Goal: Transaction & Acquisition: Subscribe to service/newsletter

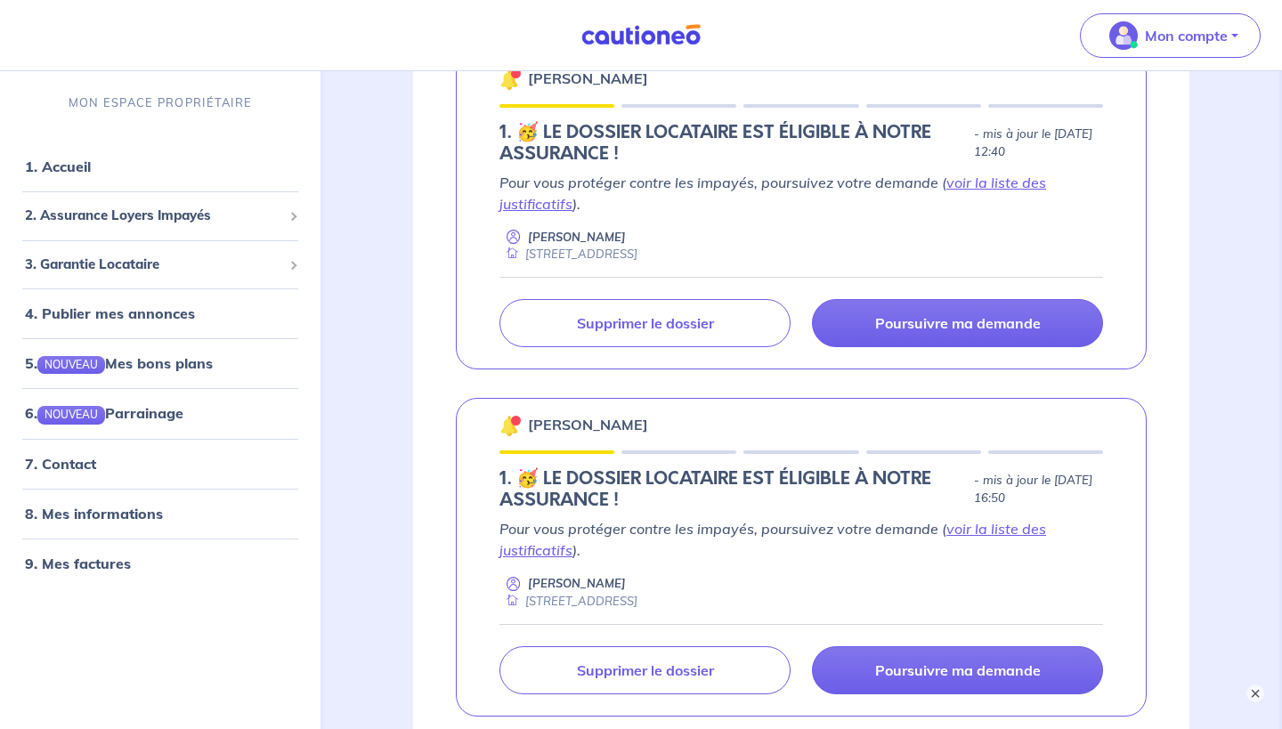
scroll to position [431, 0]
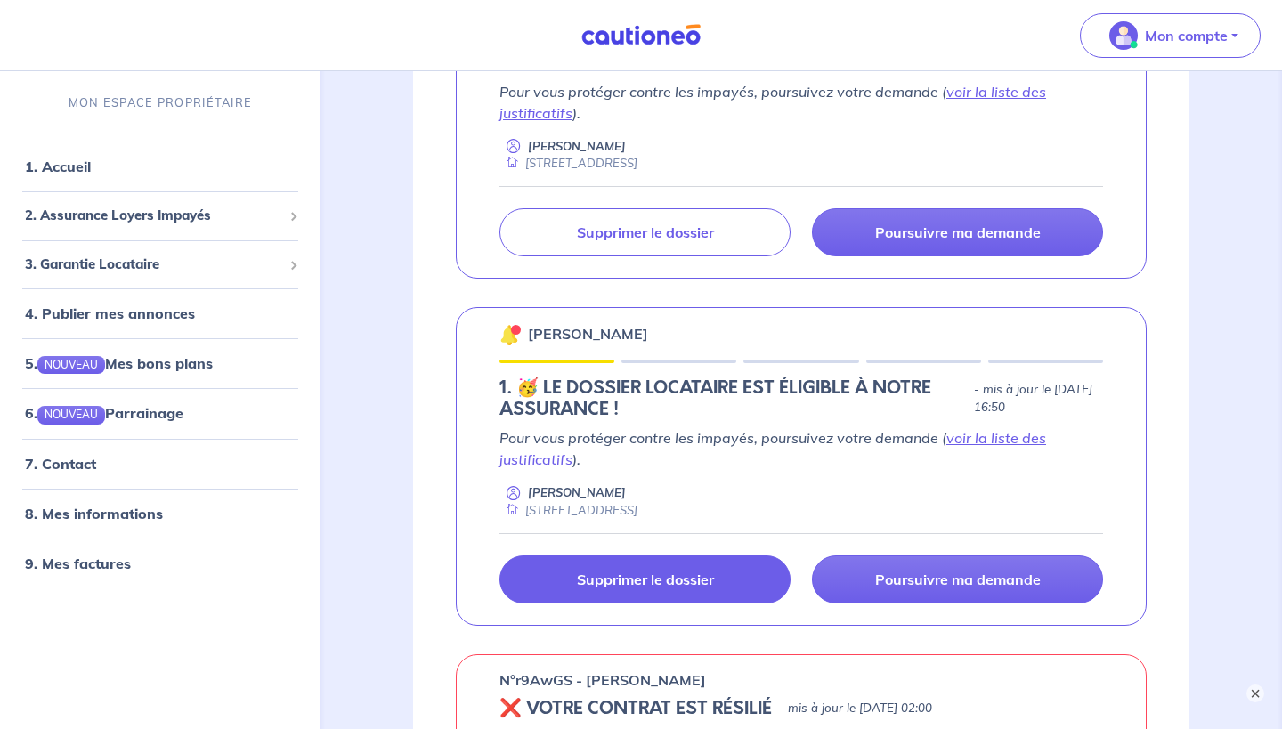
click at [725, 591] on link "Supprimer le dossier" at bounding box center [644, 579] width 291 height 48
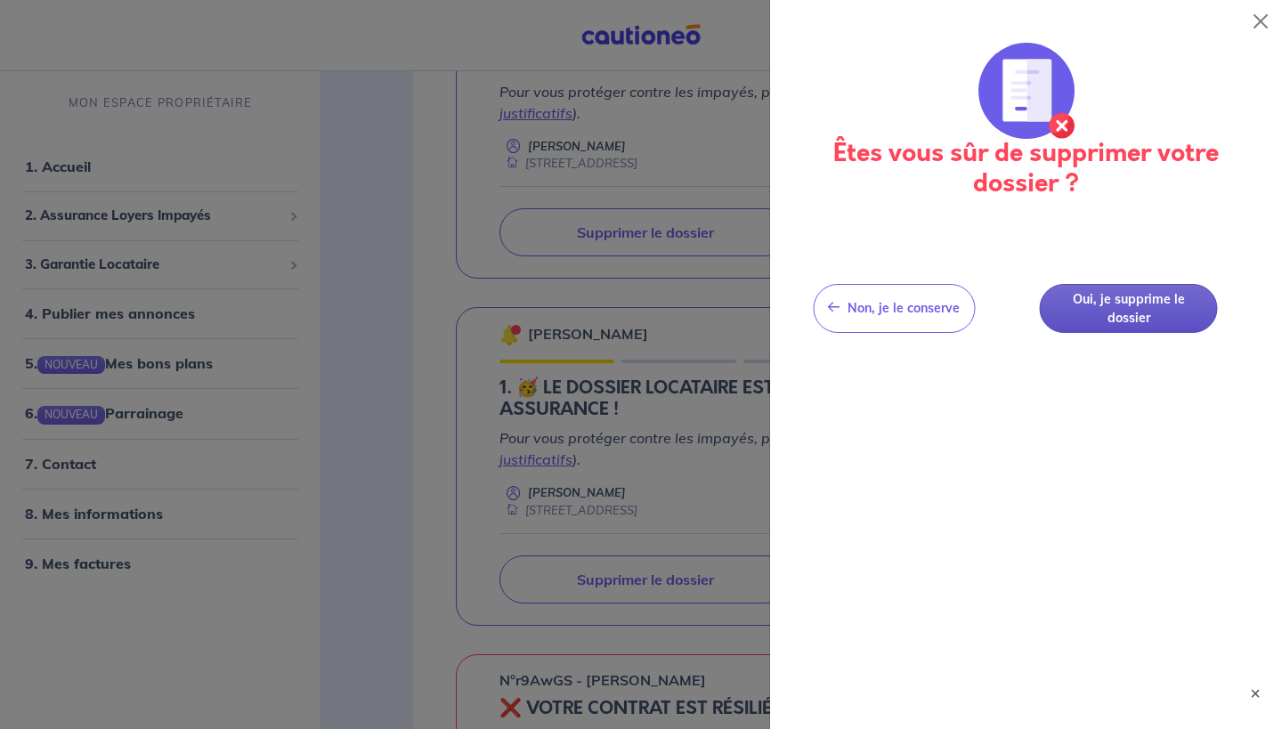
click at [1146, 311] on button "Oui, je supprime le dossier" at bounding box center [1128, 308] width 178 height 49
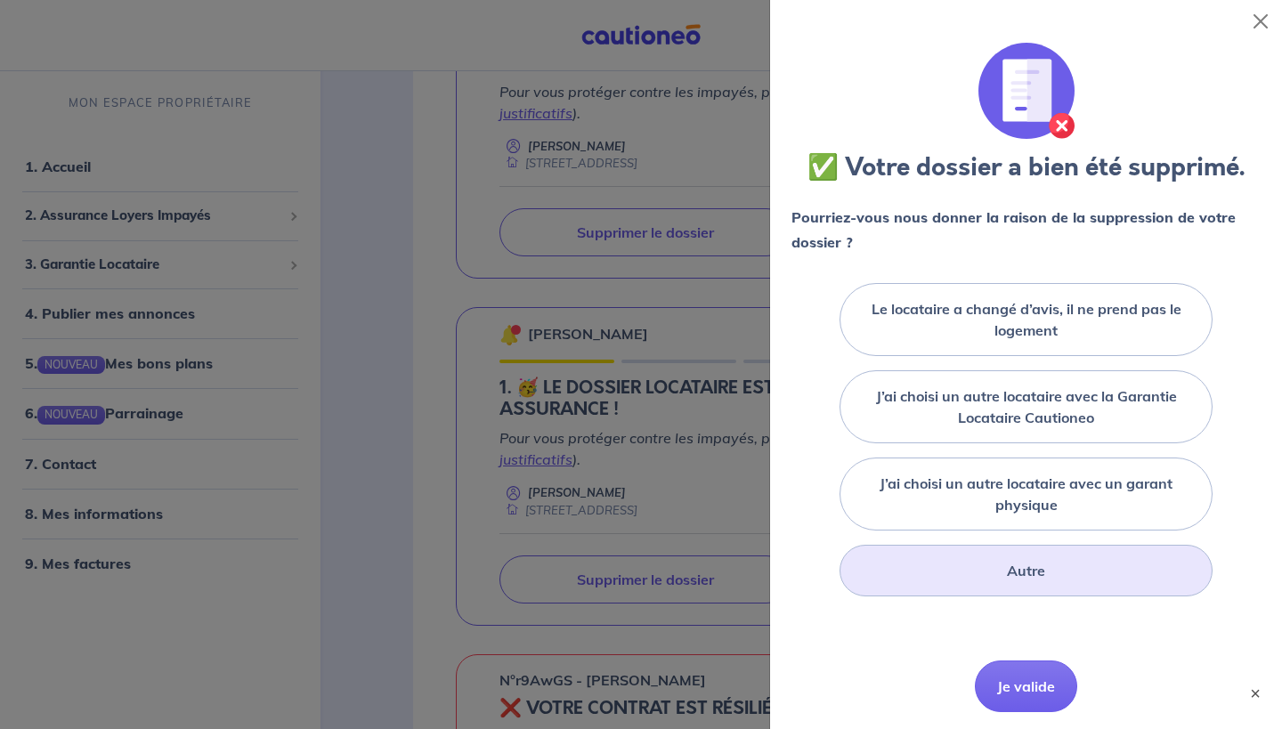
click at [970, 580] on div "Autre" at bounding box center [1025, 571] width 373 height 52
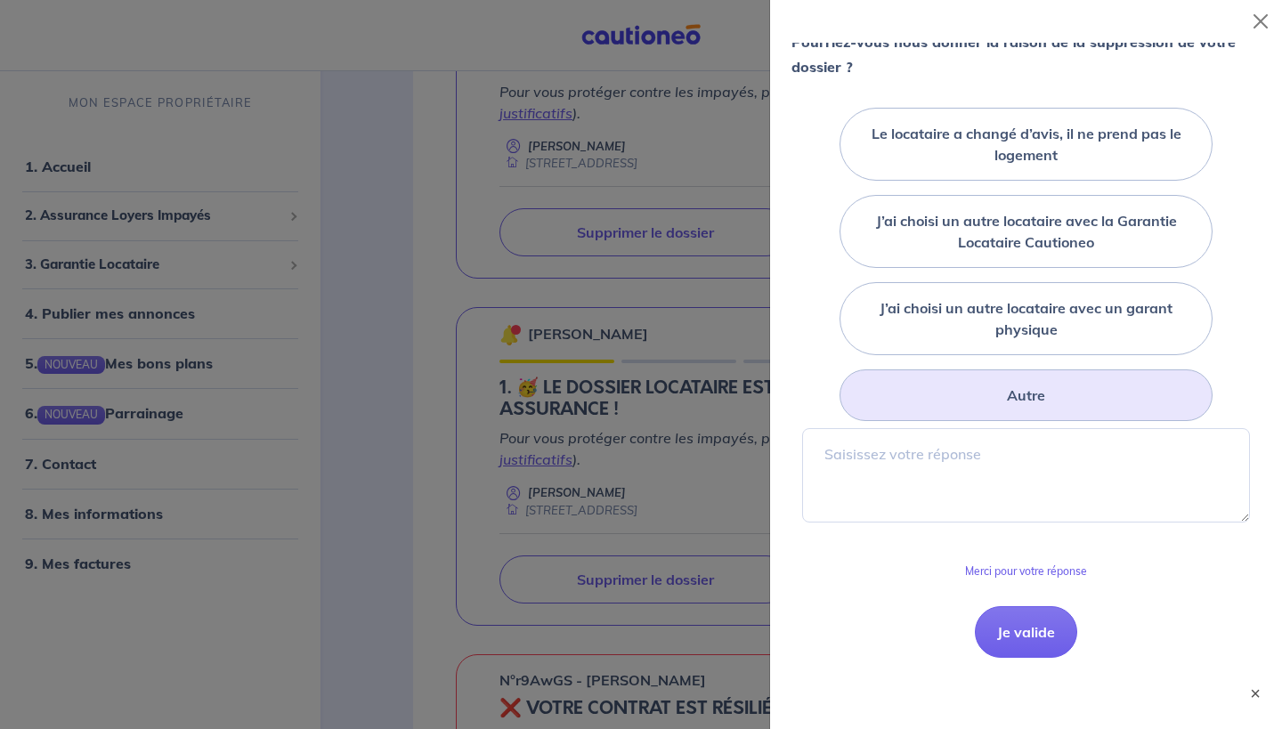
scroll to position [174, 0]
click at [1035, 617] on button "Je valide" at bounding box center [1025, 633] width 102 height 52
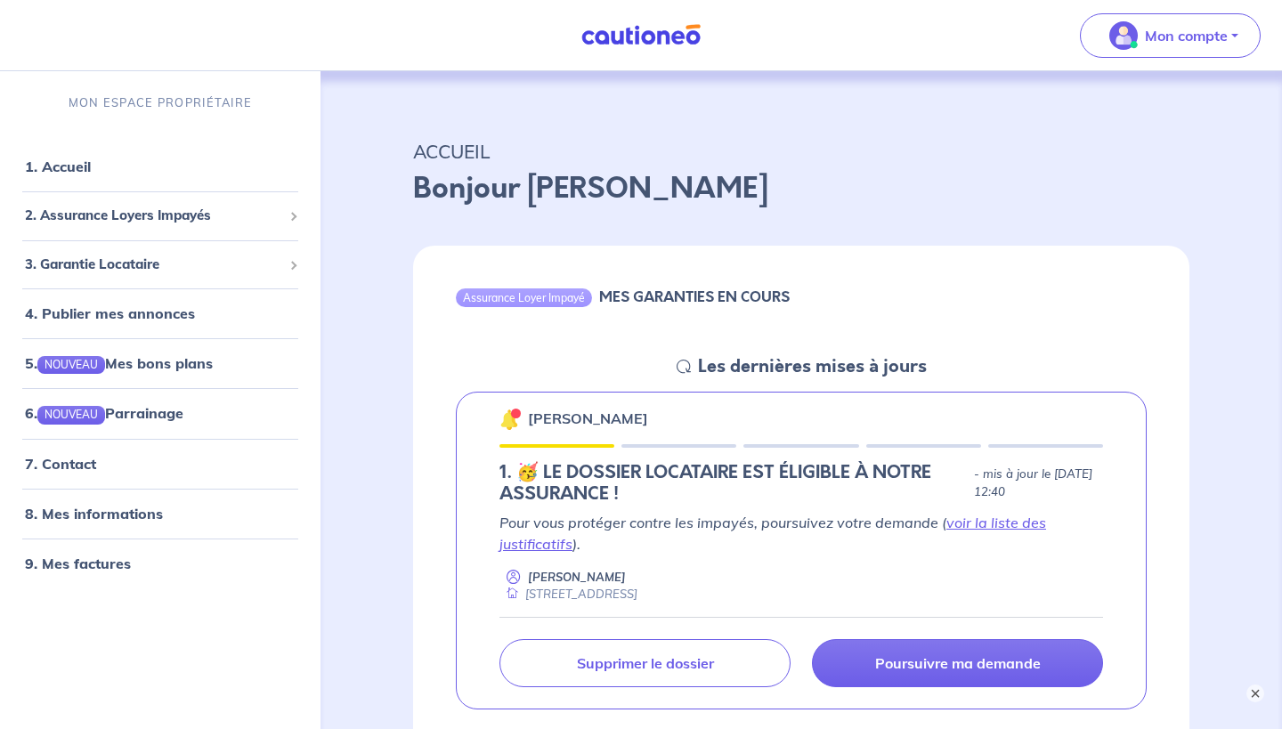
scroll to position [0, 0]
click at [1159, 28] on p "Mon compte" at bounding box center [1185, 35] width 83 height 21
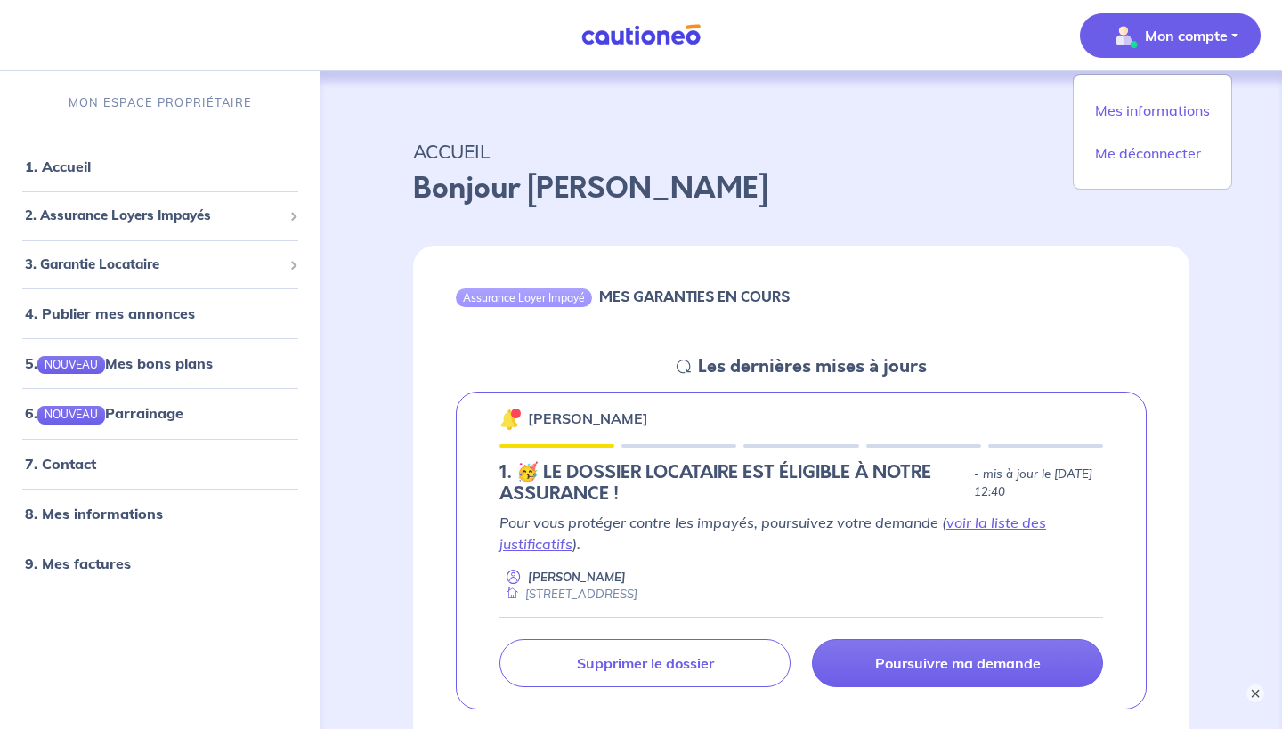
click at [855, 154] on p "ACCUEIL" at bounding box center [801, 151] width 776 height 32
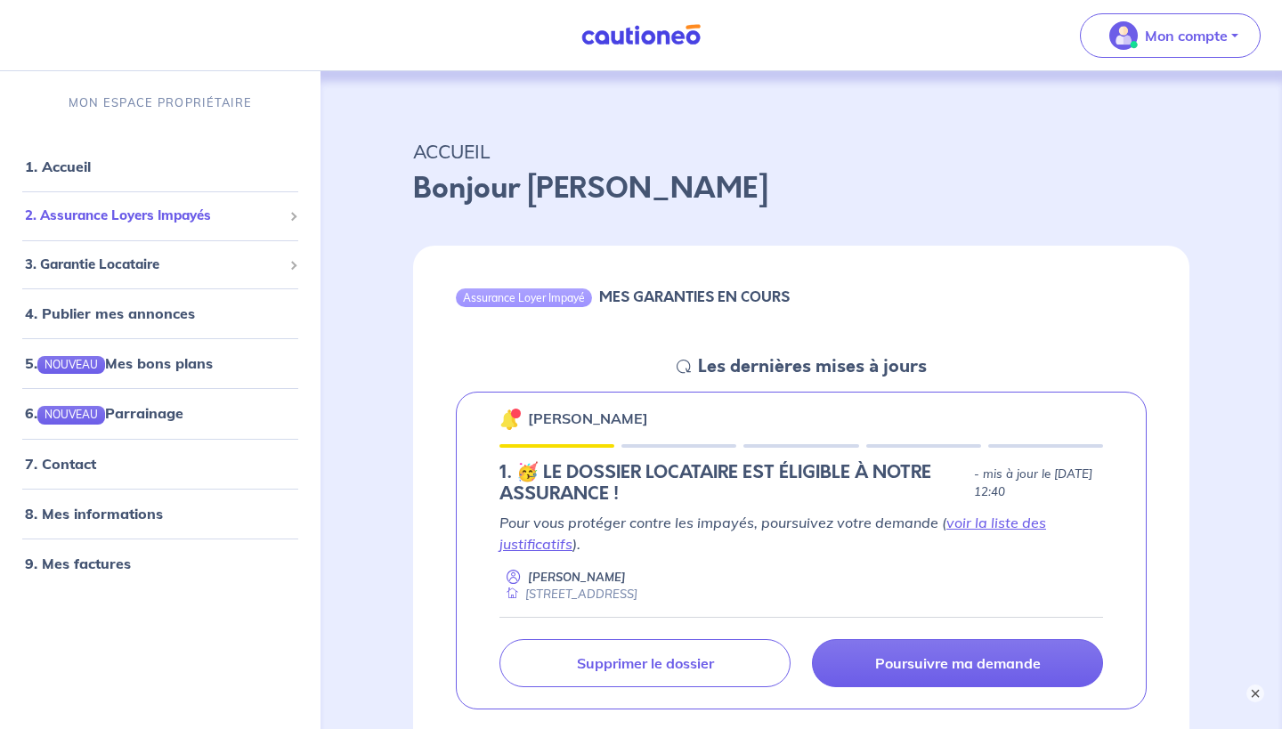
click at [143, 197] on li "2. Assurance Loyers Impayés Souscrire Suivre mes dossiers Mes contrats signés D…" at bounding box center [160, 215] width 306 height 49
click at [117, 210] on span "2. Assurance Loyers Impayés" at bounding box center [153, 216] width 257 height 20
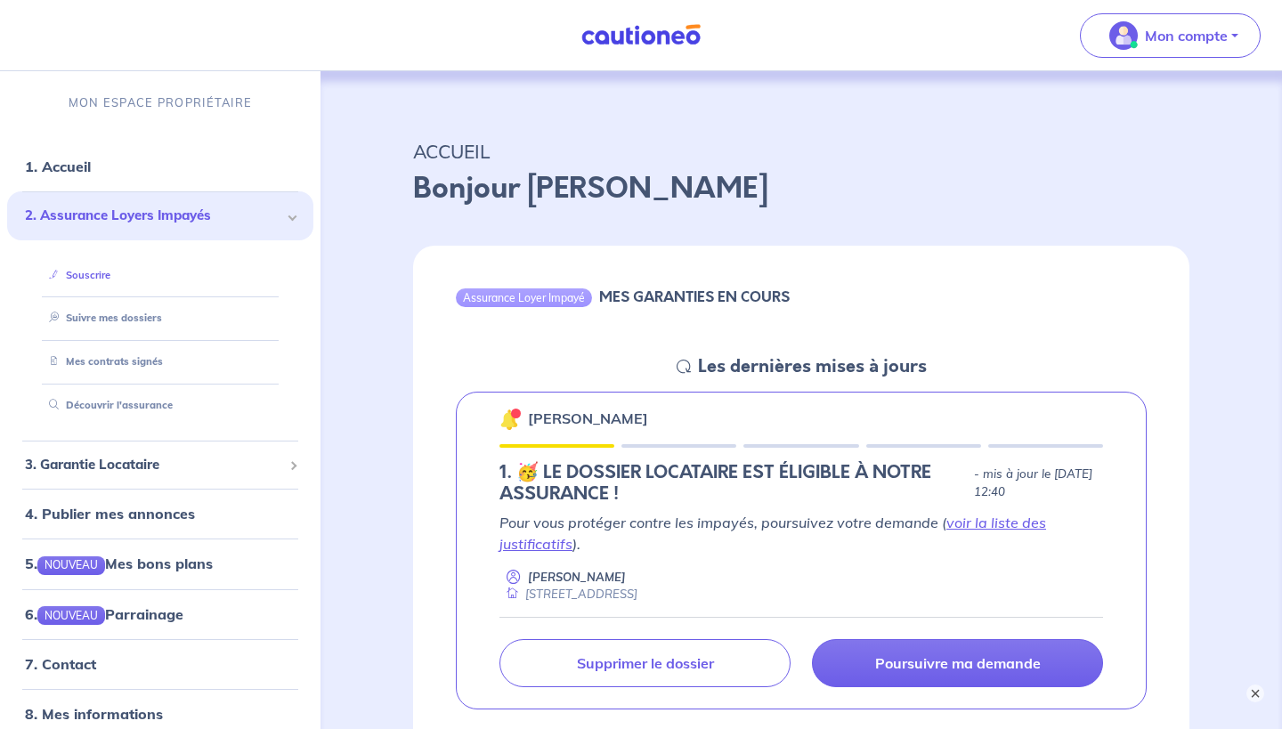
click at [100, 274] on link "Souscrire" at bounding box center [76, 275] width 69 height 12
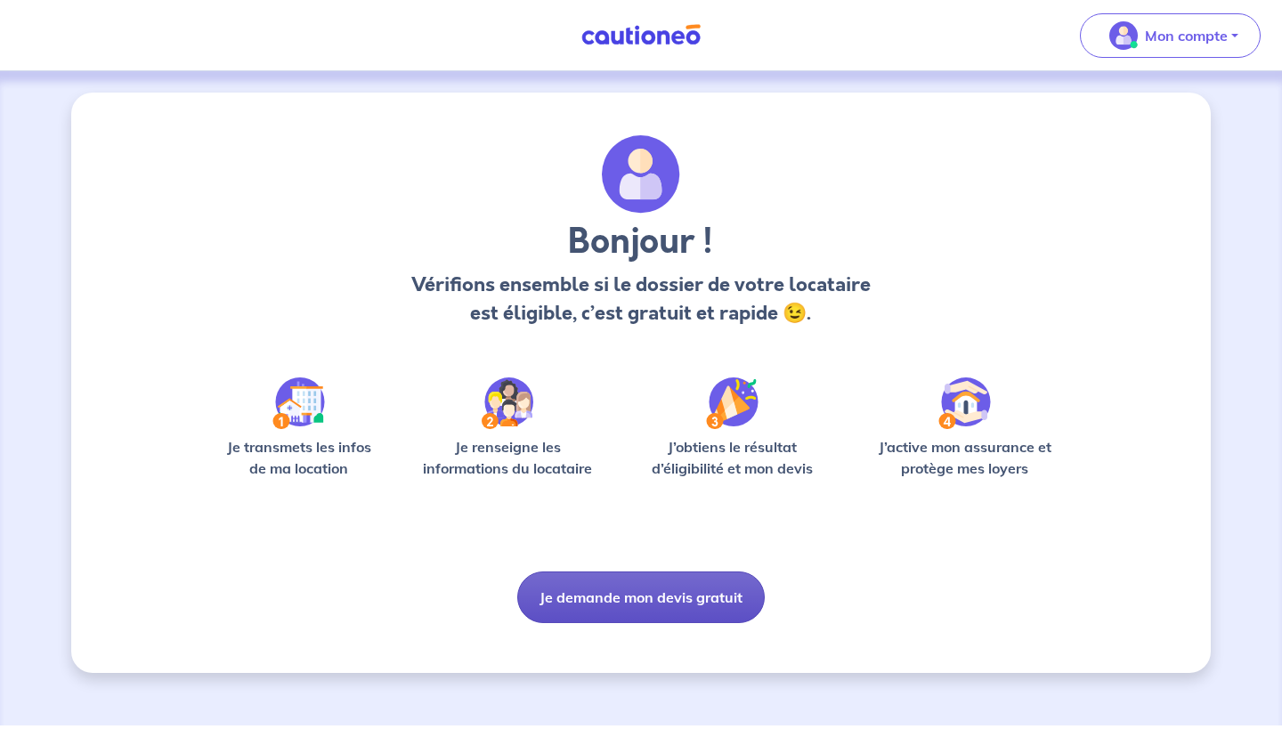
click at [643, 605] on button "Je demande mon devis gratuit" at bounding box center [640, 597] width 247 height 52
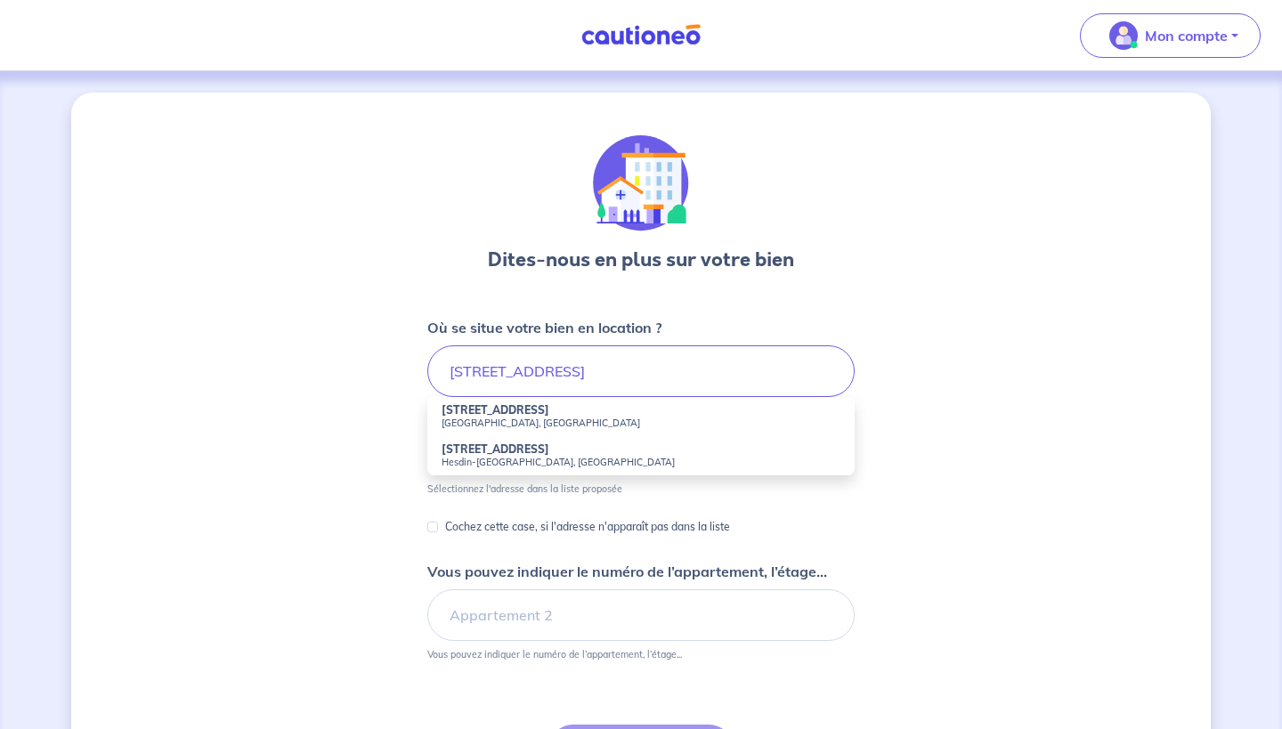
click at [488, 415] on strong "[STREET_ADDRESS]" at bounding box center [495, 409] width 108 height 13
type input "[STREET_ADDRESS]"
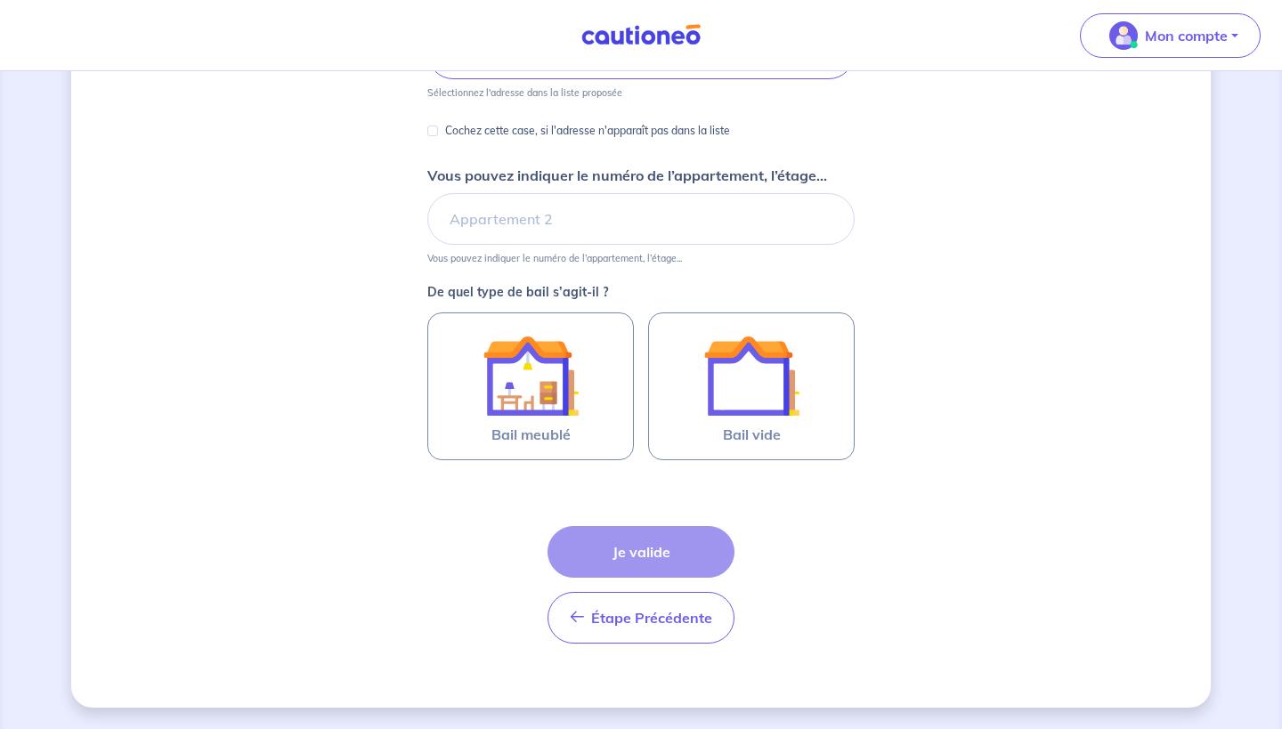
scroll to position [318, 0]
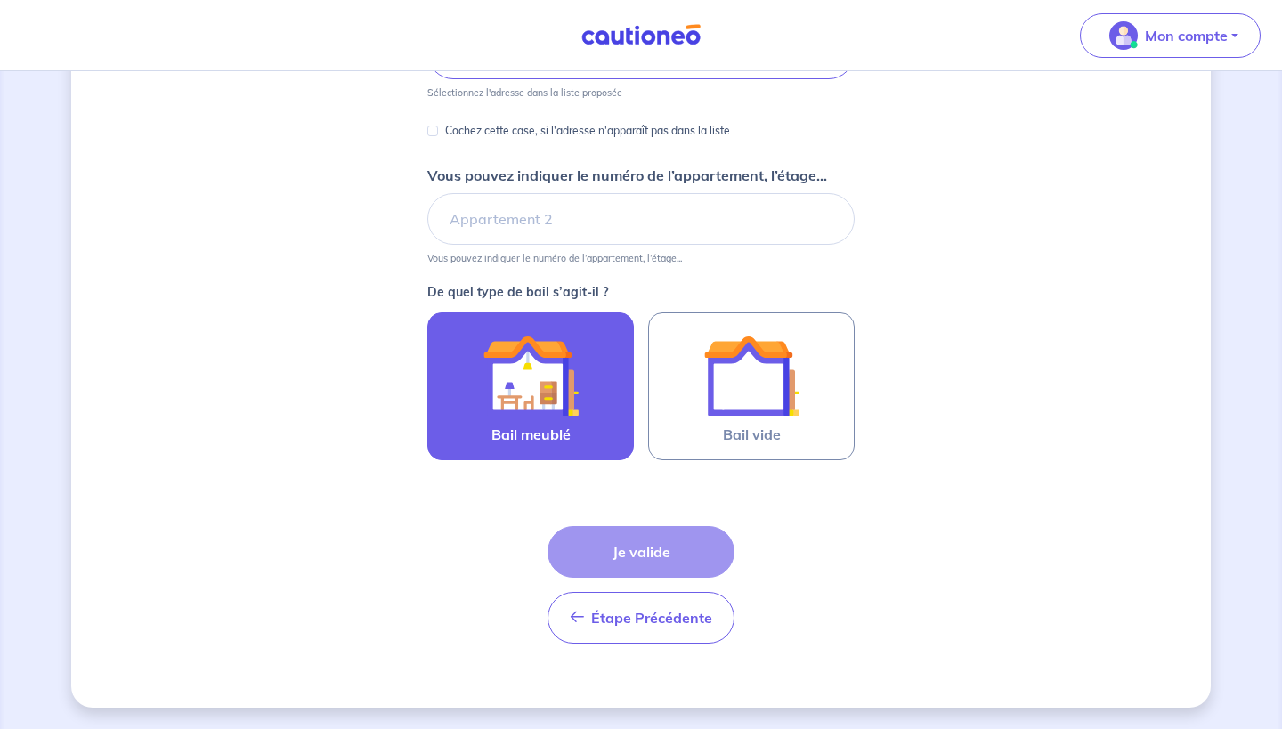
click at [519, 375] on img at bounding box center [530, 376] width 96 height 96
click at [0, 0] on input "Bail meublé" at bounding box center [0, 0] width 0 height 0
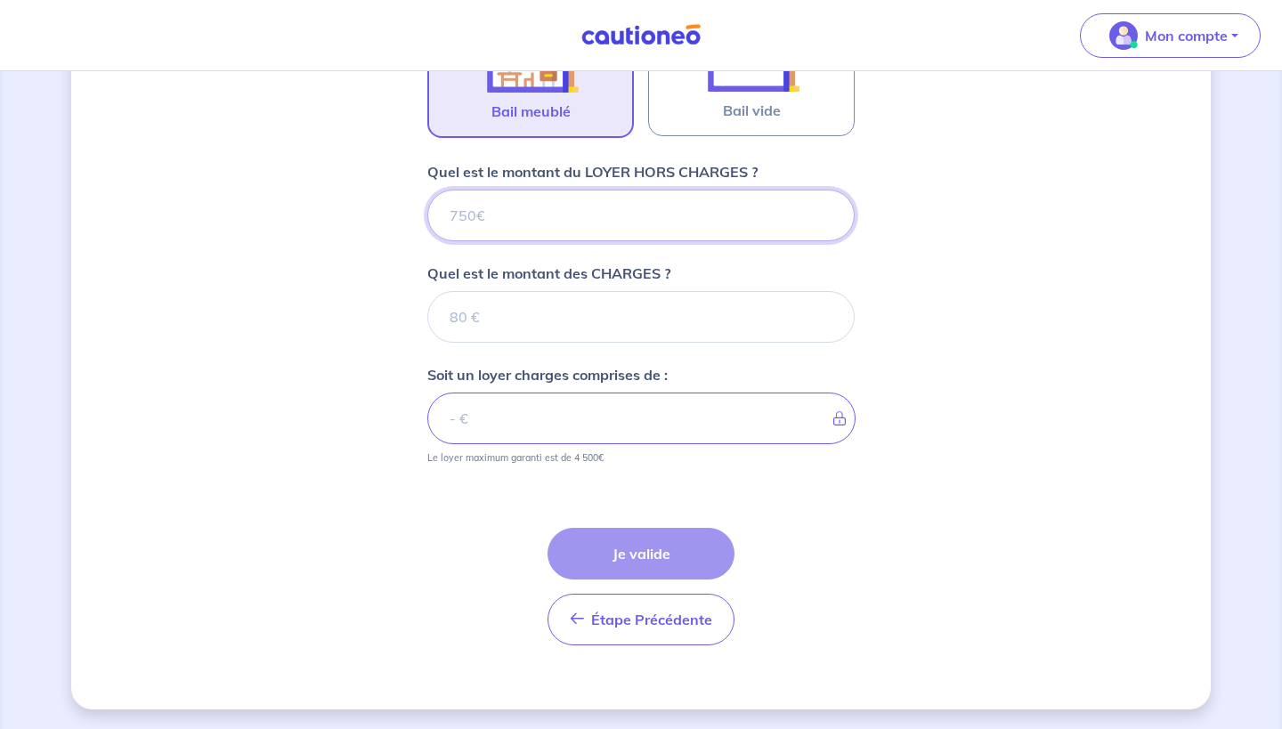
scroll to position [643, 0]
type input "4"
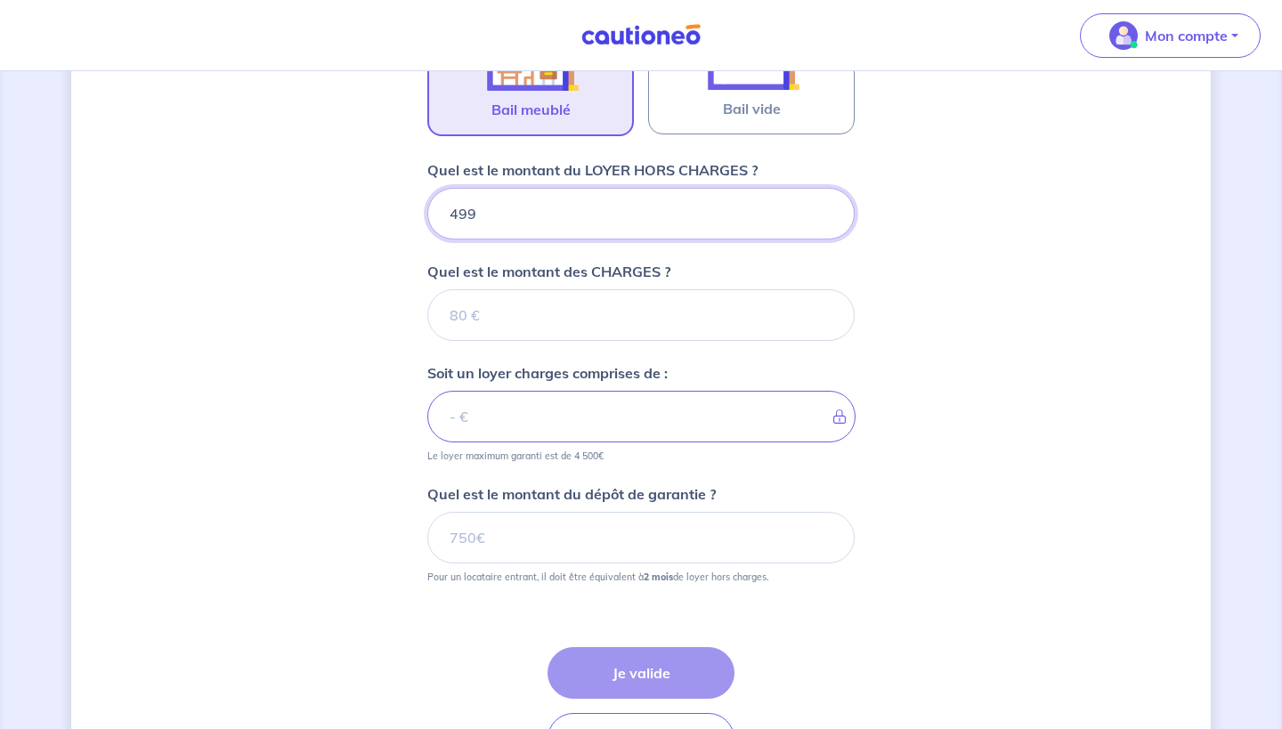
type input "499"
type input "100"
type input "599"
type input "100"
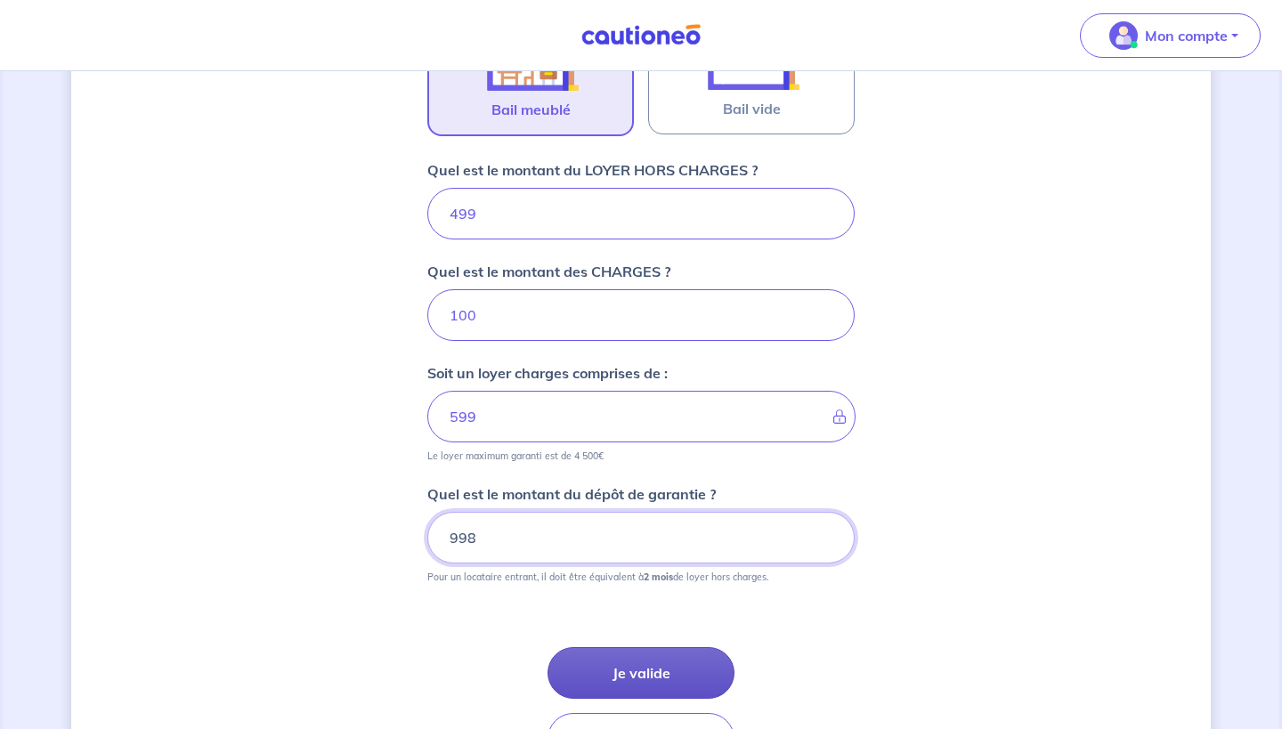
type input "998"
click at [627, 674] on button "Je valide" at bounding box center [640, 673] width 187 height 52
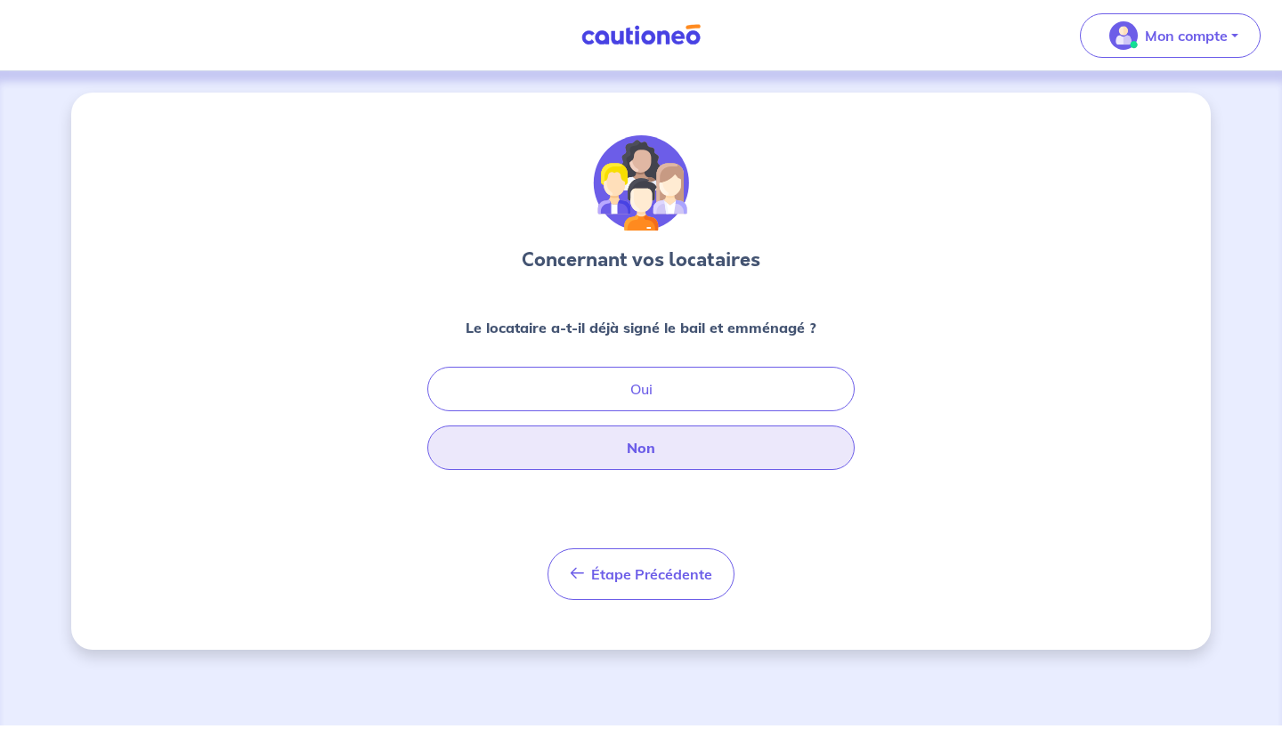
click at [610, 442] on button "Non" at bounding box center [640, 447] width 427 height 44
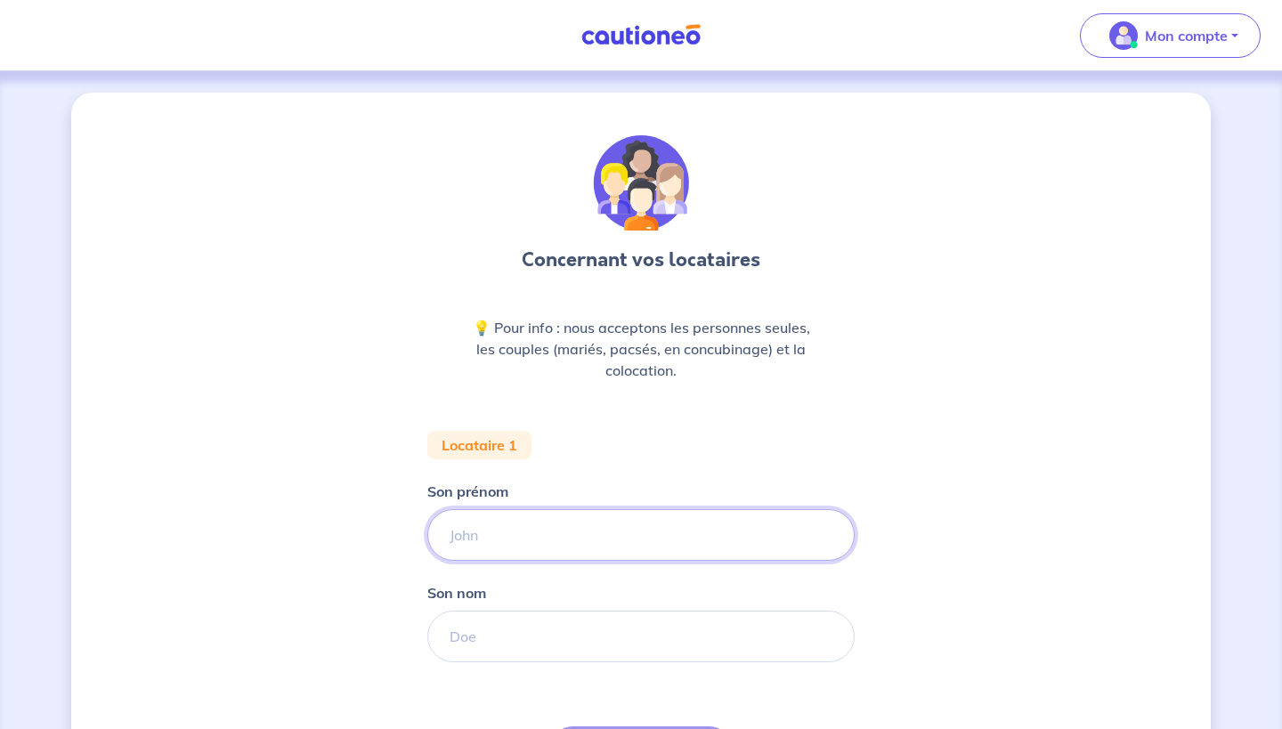
click at [523, 527] on input "Son prénom" at bounding box center [640, 535] width 427 height 52
type input "[PERSON_NAME]"
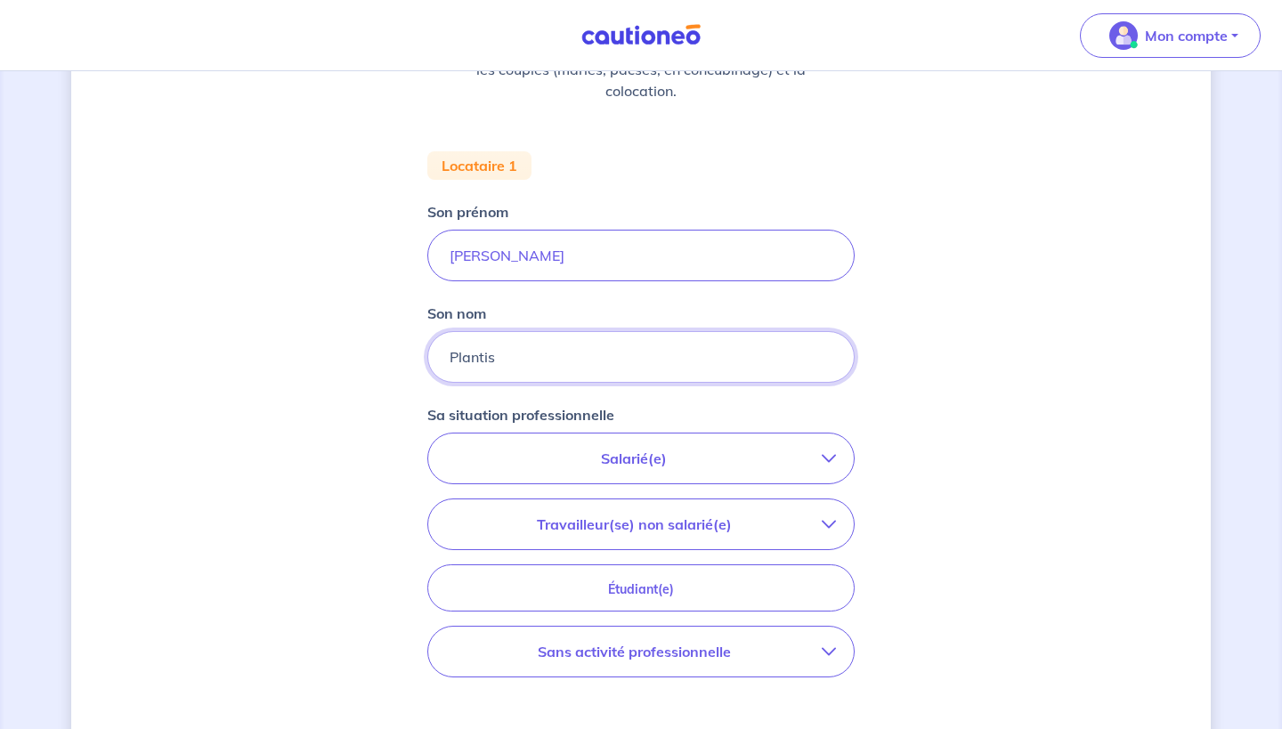
scroll to position [287, 0]
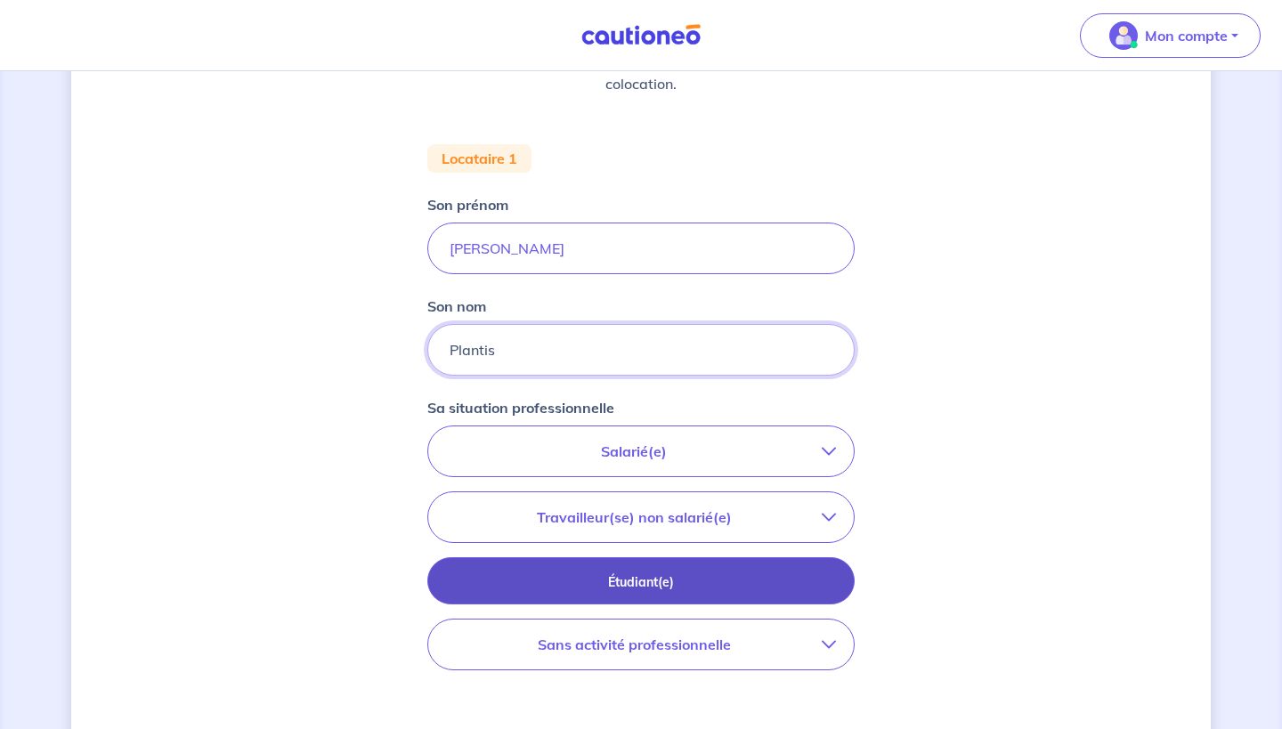
type input "Plantis"
click at [568, 579] on p "Étudiant(e)" at bounding box center [640, 582] width 383 height 20
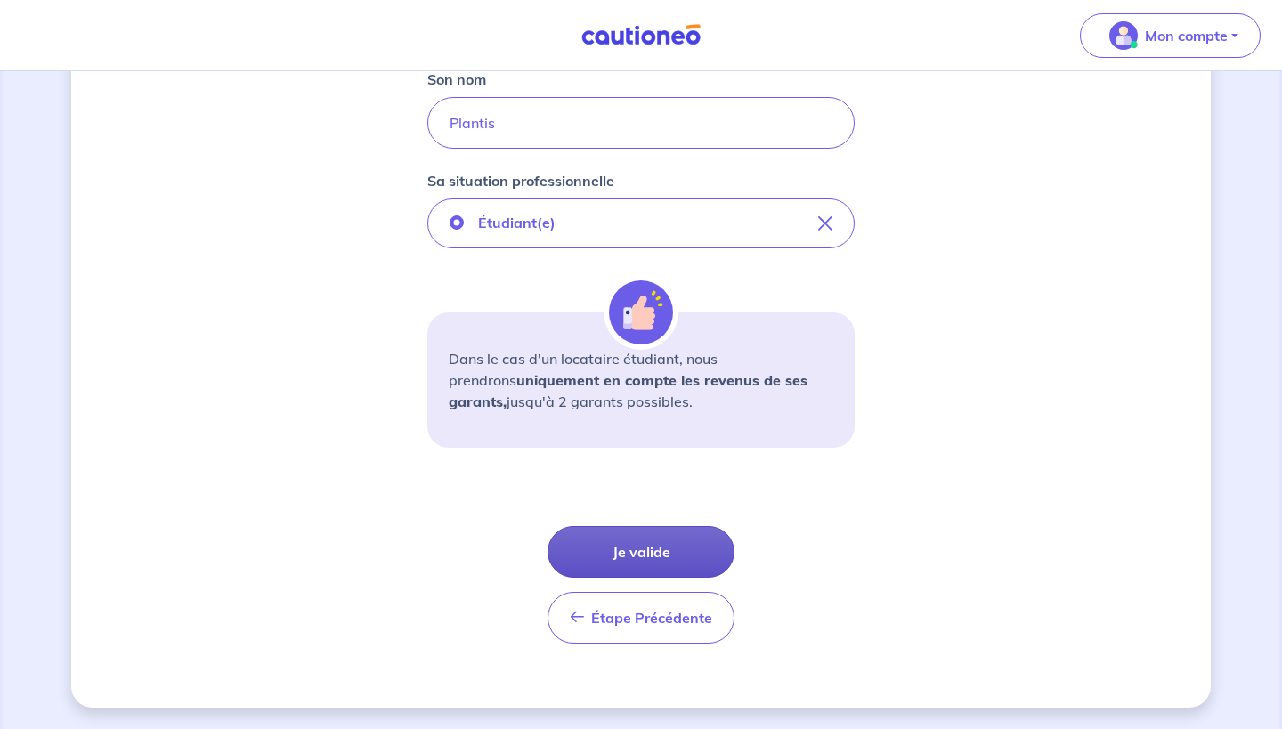
click at [609, 545] on button "Je valide" at bounding box center [640, 552] width 187 height 52
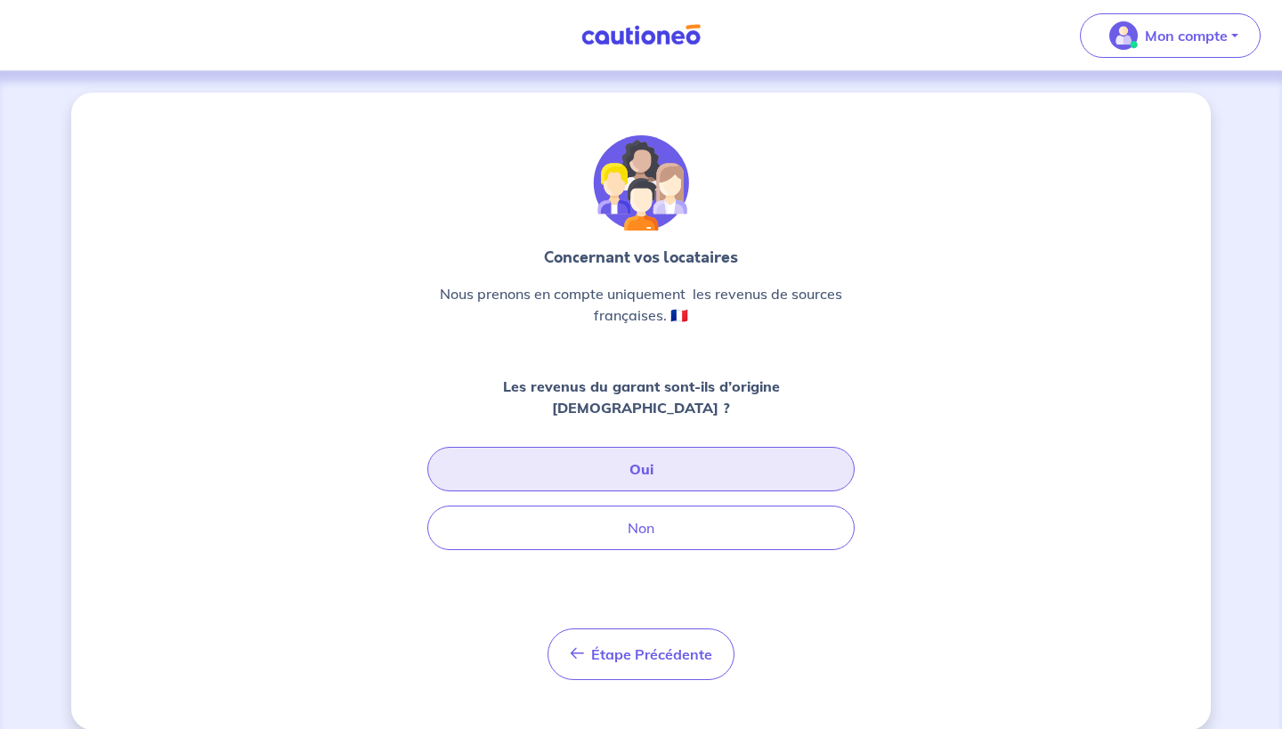
click at [647, 447] on button "Oui" at bounding box center [640, 469] width 427 height 44
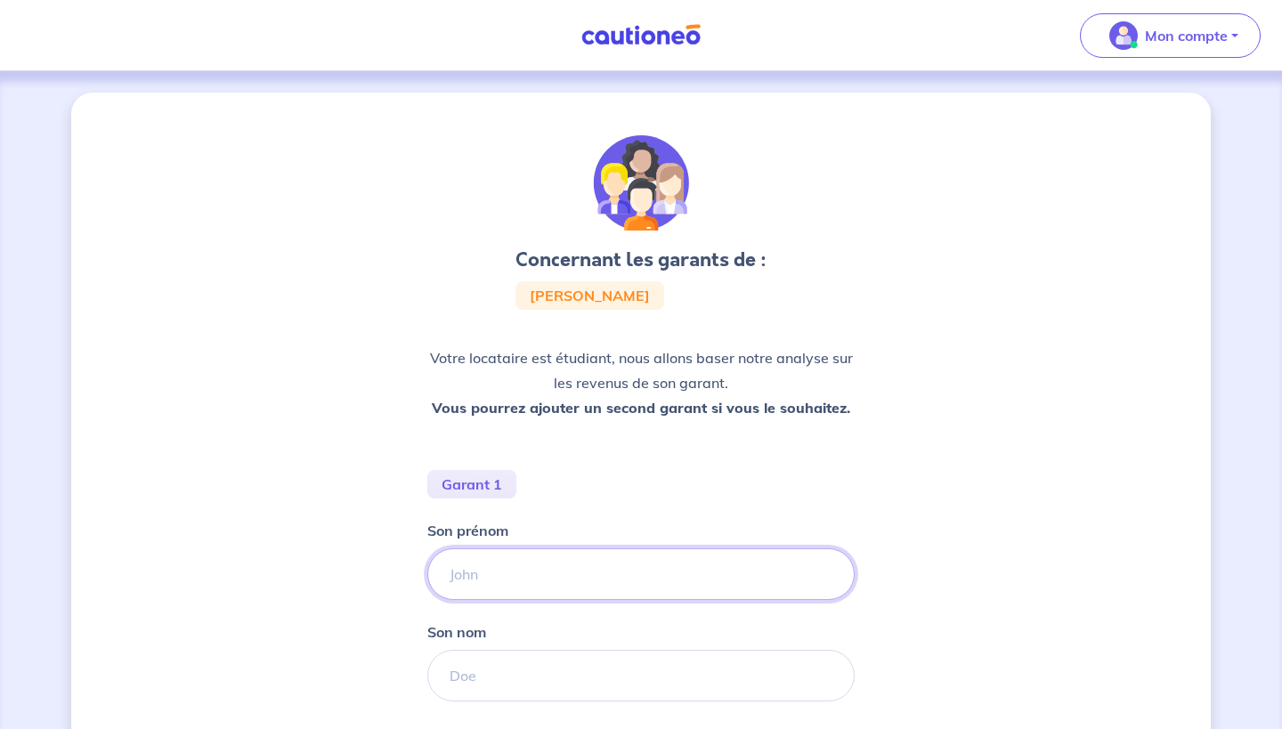
click at [528, 561] on input "Son prénom" at bounding box center [640, 574] width 427 height 52
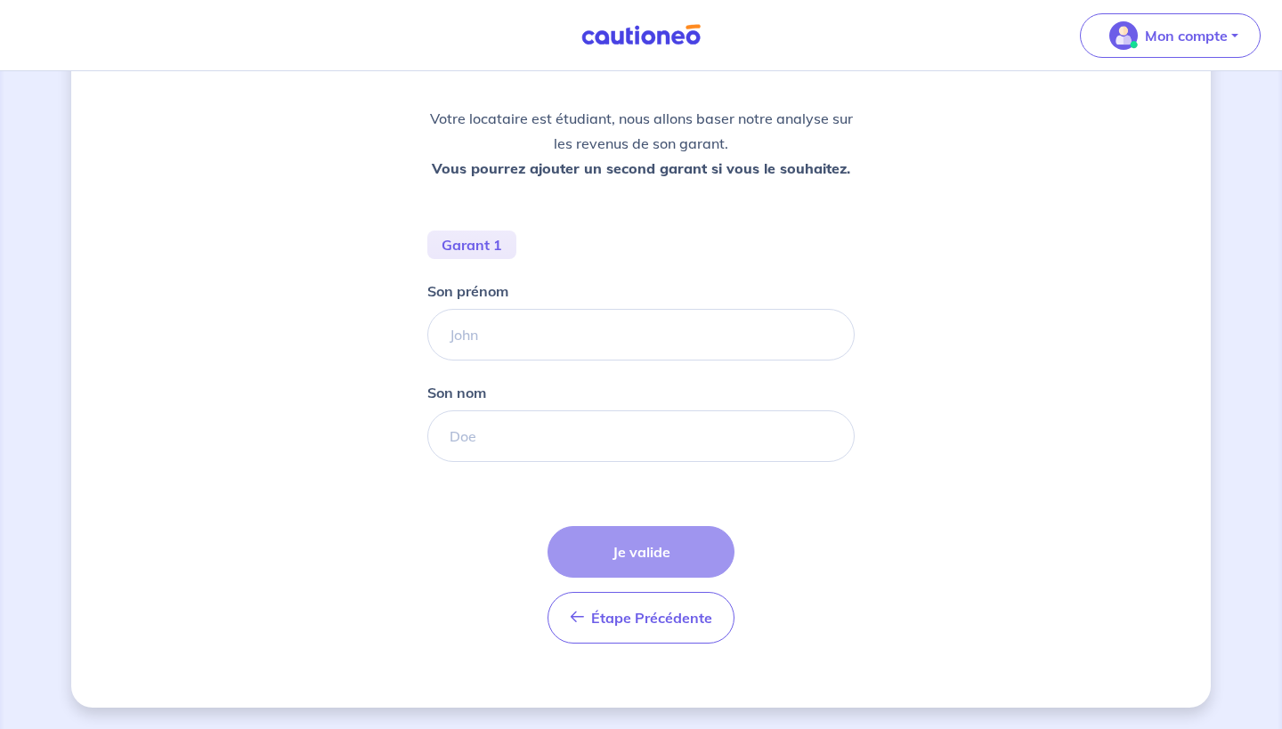
scroll to position [239, 0]
click at [487, 330] on input "Son prénom" at bounding box center [640, 335] width 427 height 52
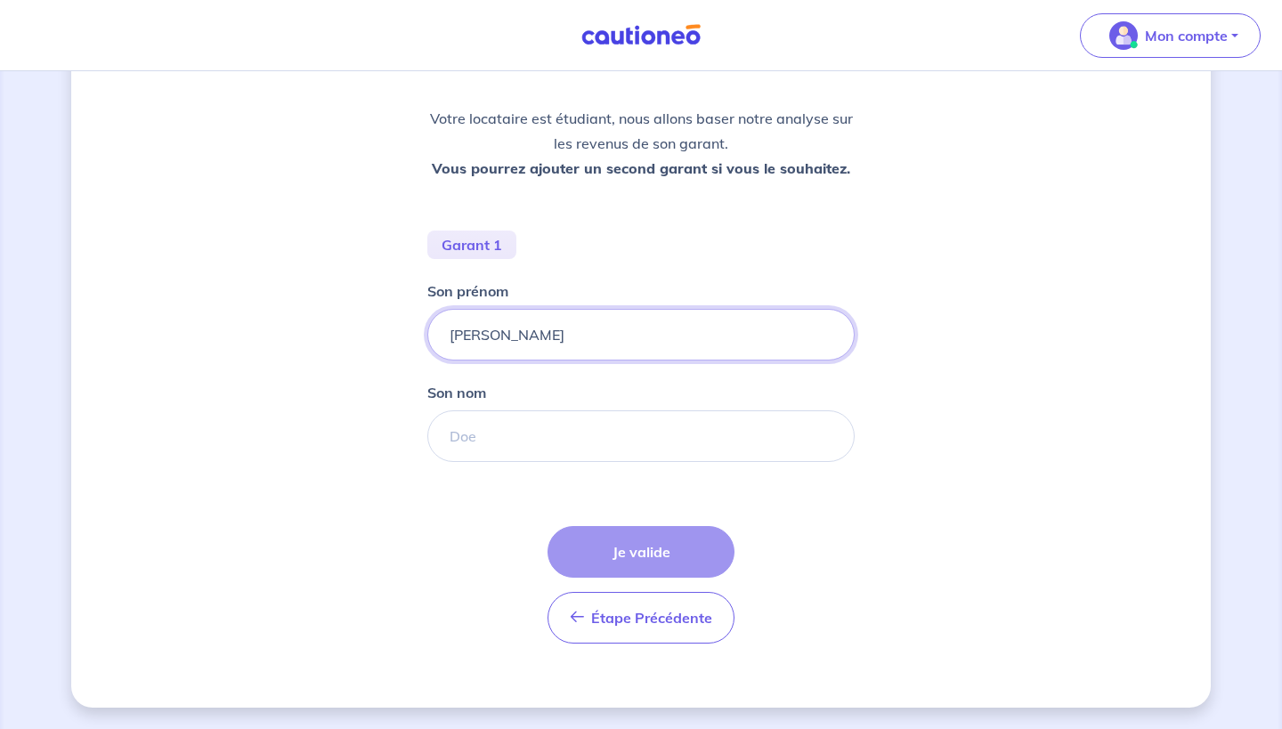
type input "[PERSON_NAME]"
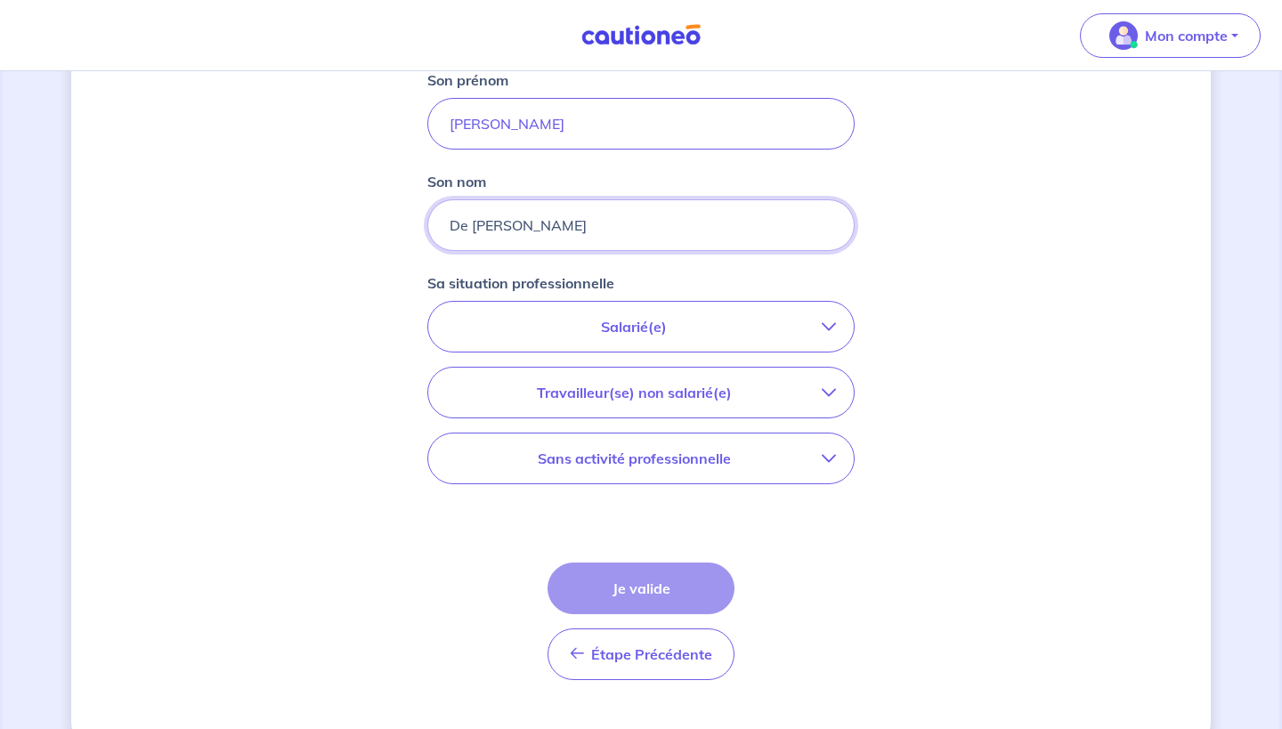
scroll to position [451, 0]
type input "De [PERSON_NAME]"
click at [636, 321] on p "Salarié(e)" at bounding box center [634, 325] width 376 height 21
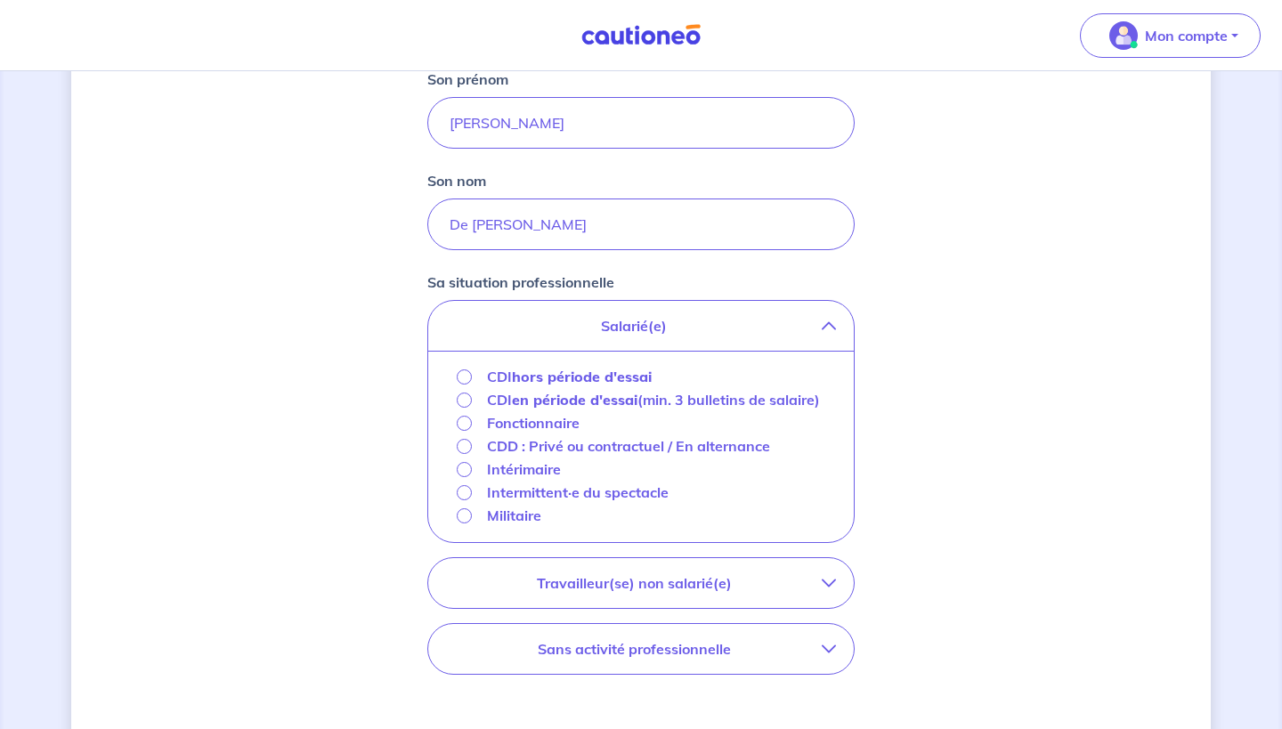
click at [516, 433] on p "Fonctionnaire" at bounding box center [533, 422] width 93 height 21
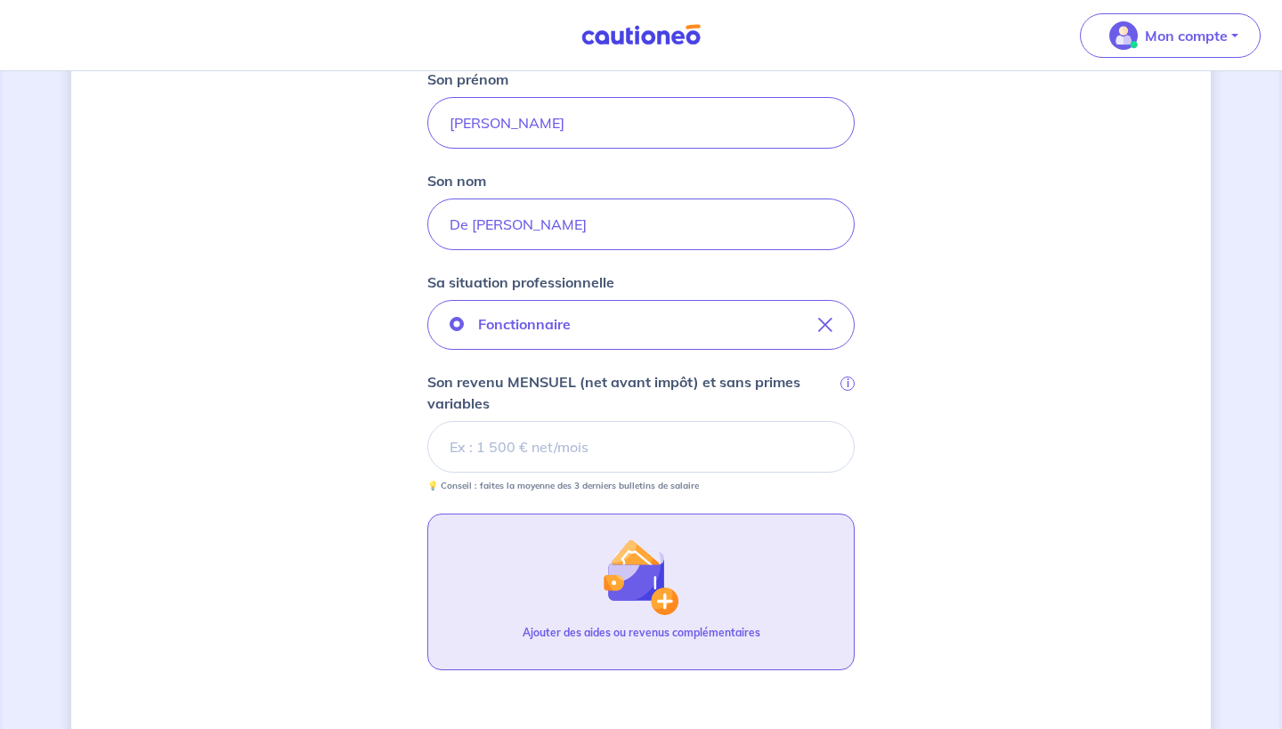
click at [570, 556] on button "Ajouter des aides ou revenus complémentaires" at bounding box center [640, 591] width 427 height 157
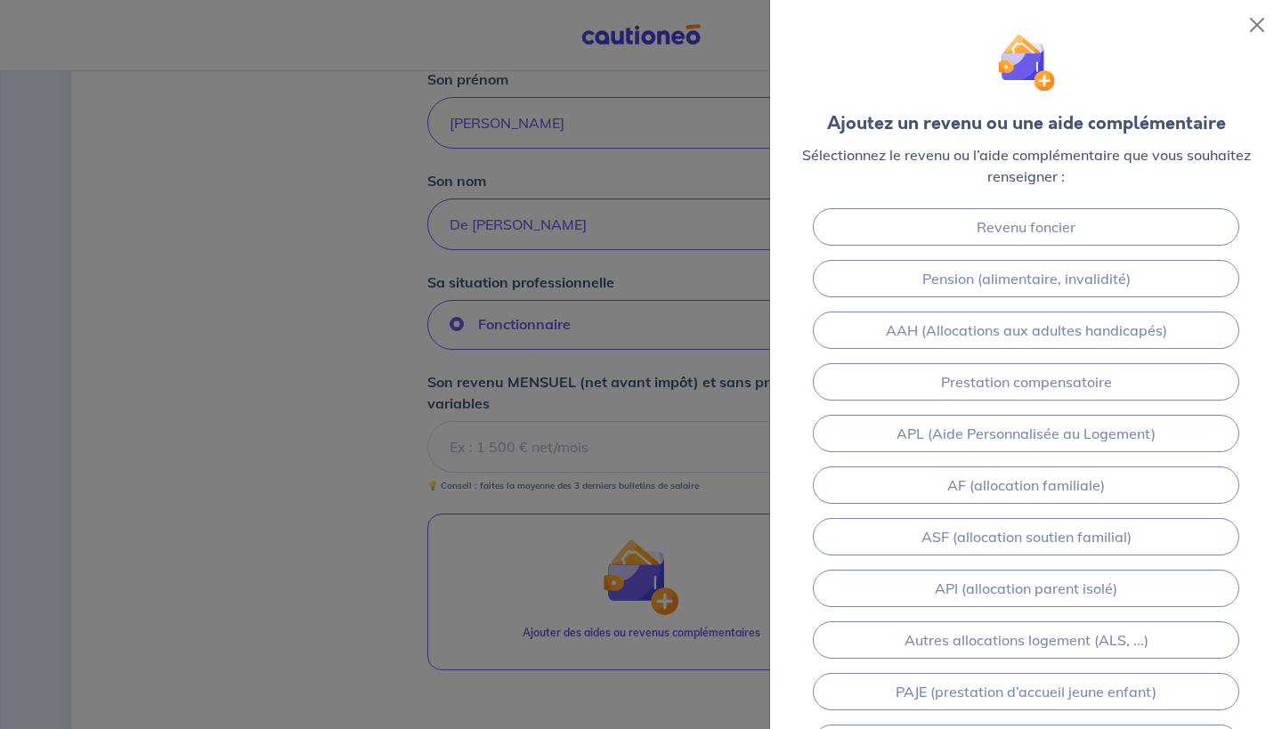
click at [400, 584] on div at bounding box center [641, 364] width 1282 height 729
click at [1264, 26] on button "Close" at bounding box center [1256, 25] width 28 height 28
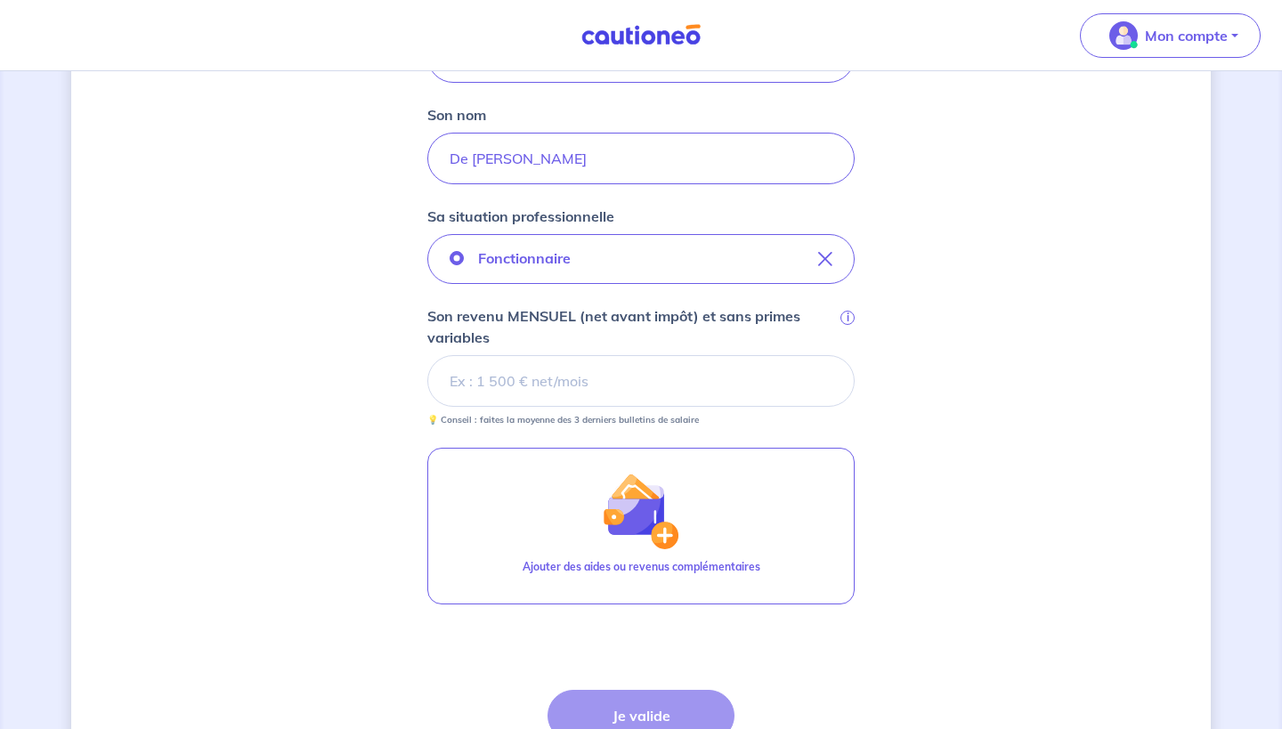
scroll to position [536, 0]
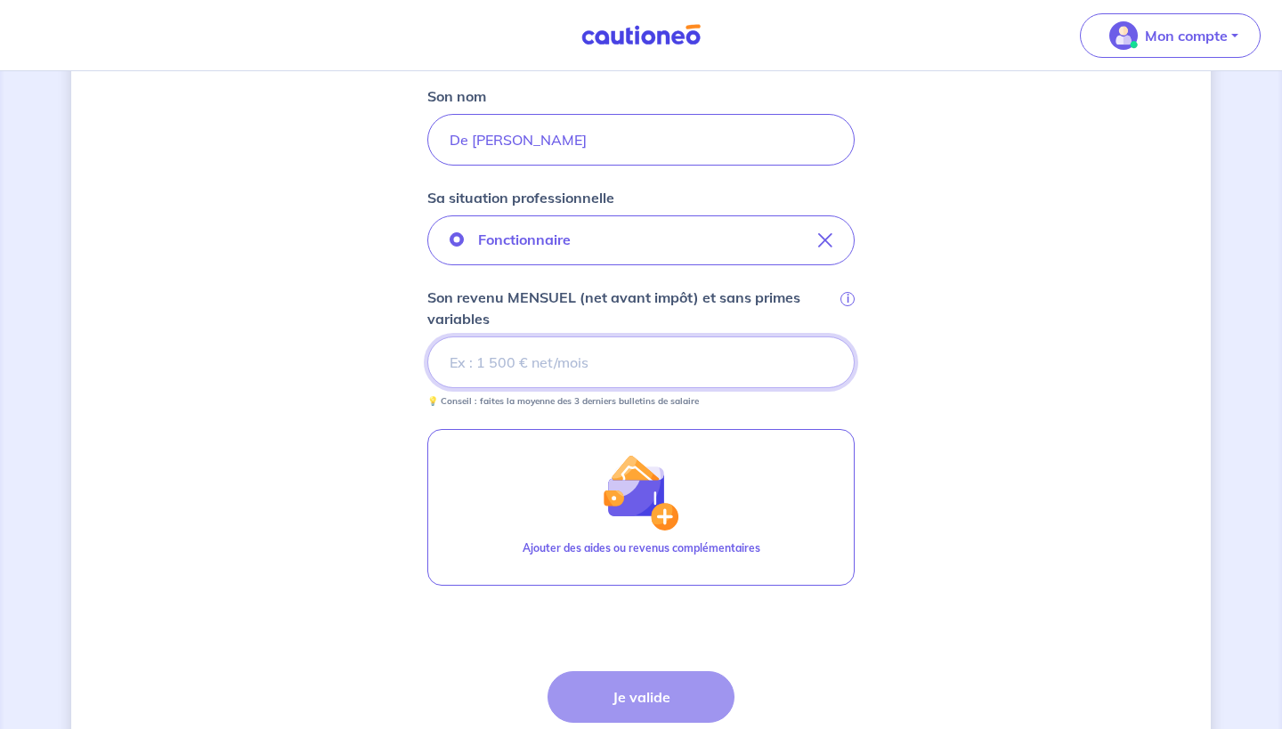
click at [552, 362] on input "Son revenu MENSUEL (net avant impôt) et sans primes variables i" at bounding box center [640, 362] width 427 height 52
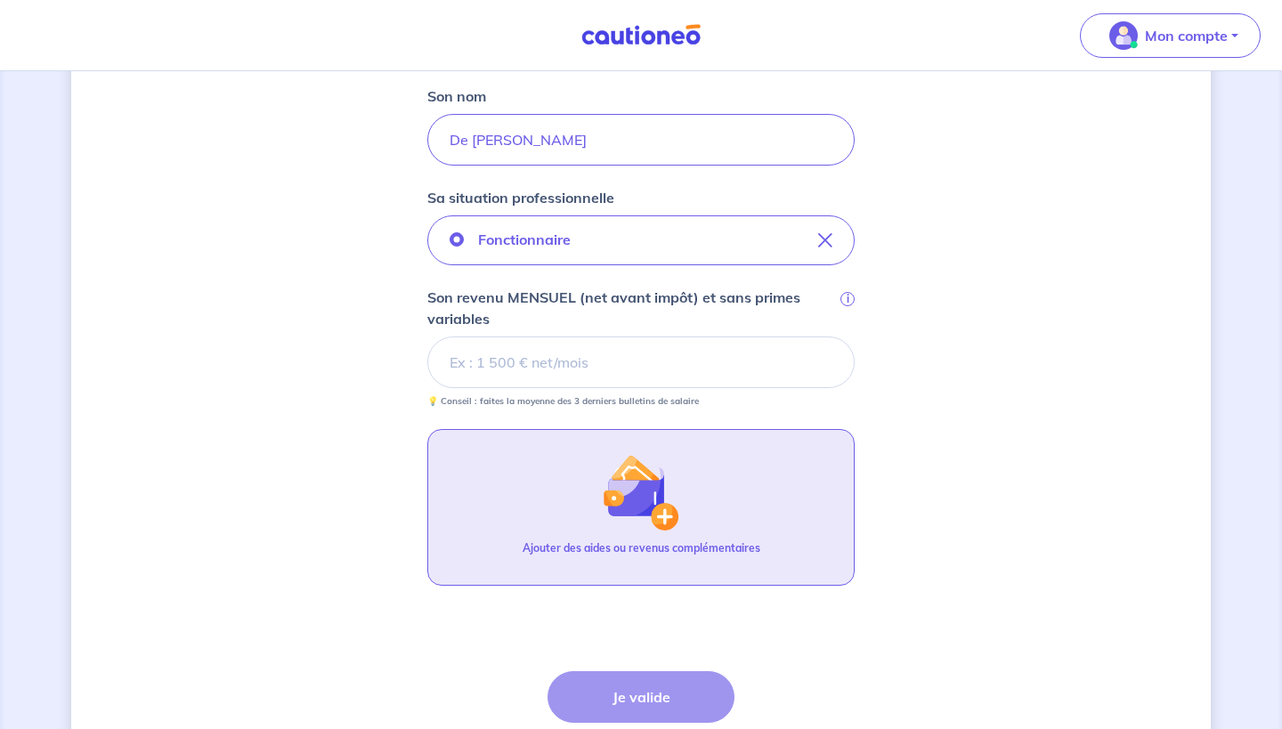
click at [580, 471] on button "Ajouter des aides ou revenus complémentaires" at bounding box center [640, 507] width 427 height 157
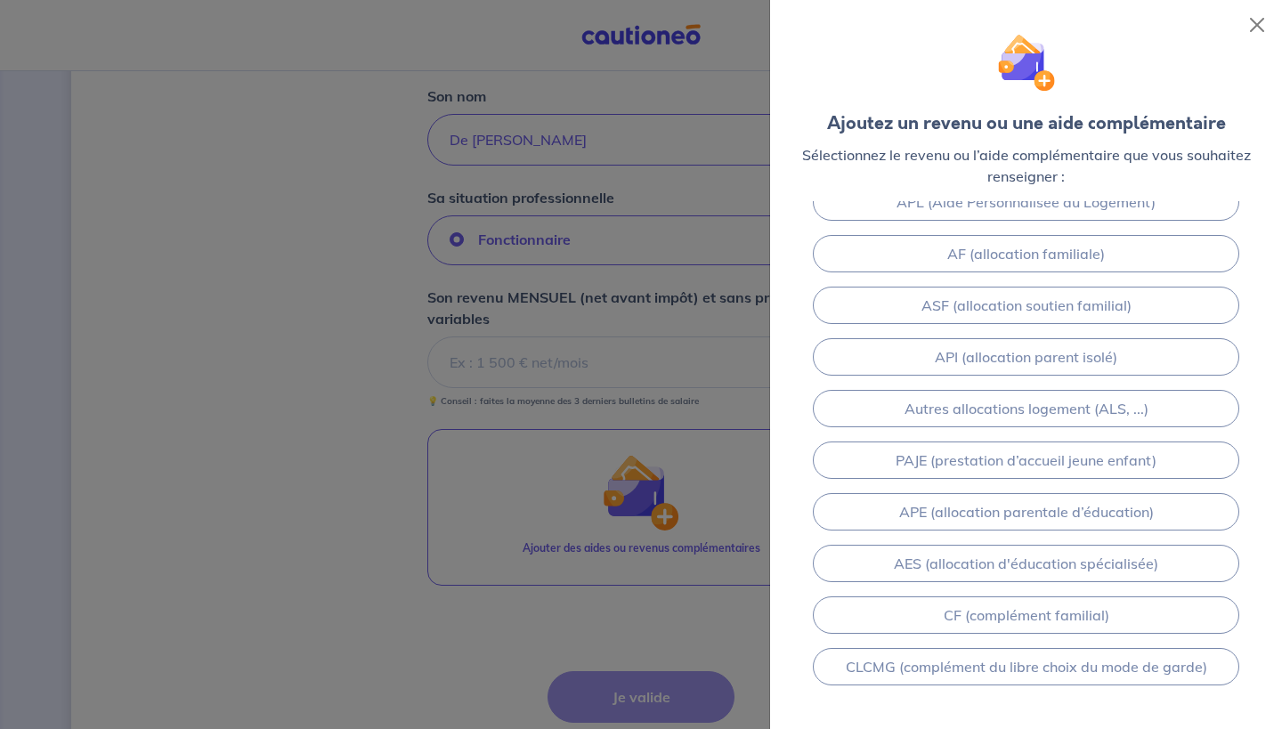
scroll to position [235, 0]
click at [281, 445] on div at bounding box center [641, 364] width 1282 height 729
click at [1255, 18] on button "Close" at bounding box center [1256, 25] width 28 height 28
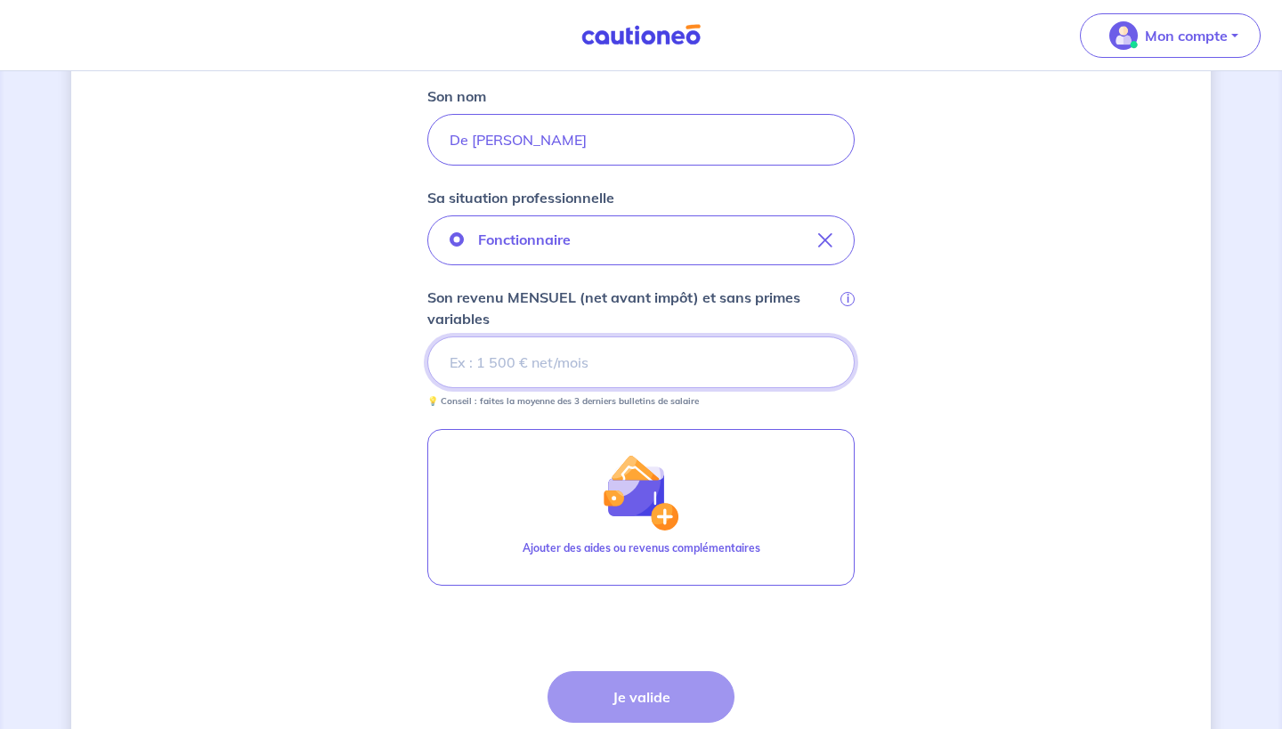
click at [609, 360] on input "Son revenu MENSUEL (net avant impôt) et sans primes variables i" at bounding box center [640, 362] width 427 height 52
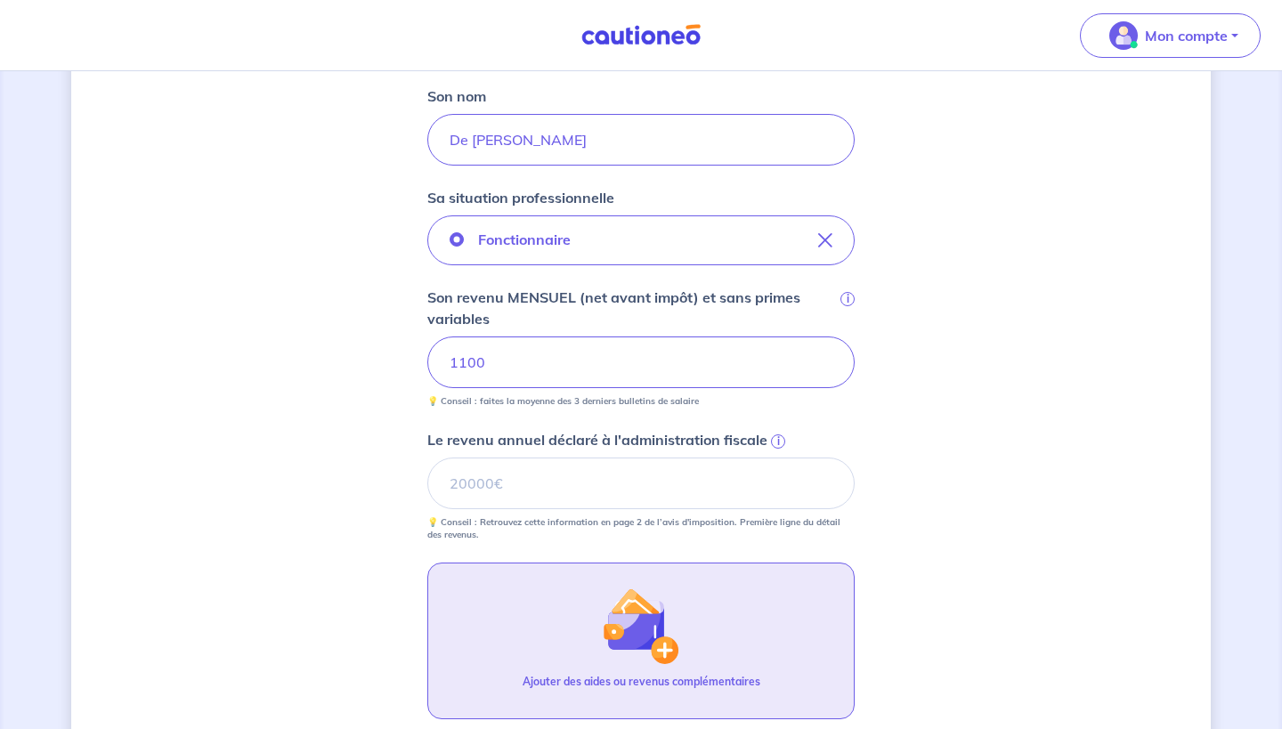
click at [611, 595] on img "button" at bounding box center [640, 625] width 77 height 77
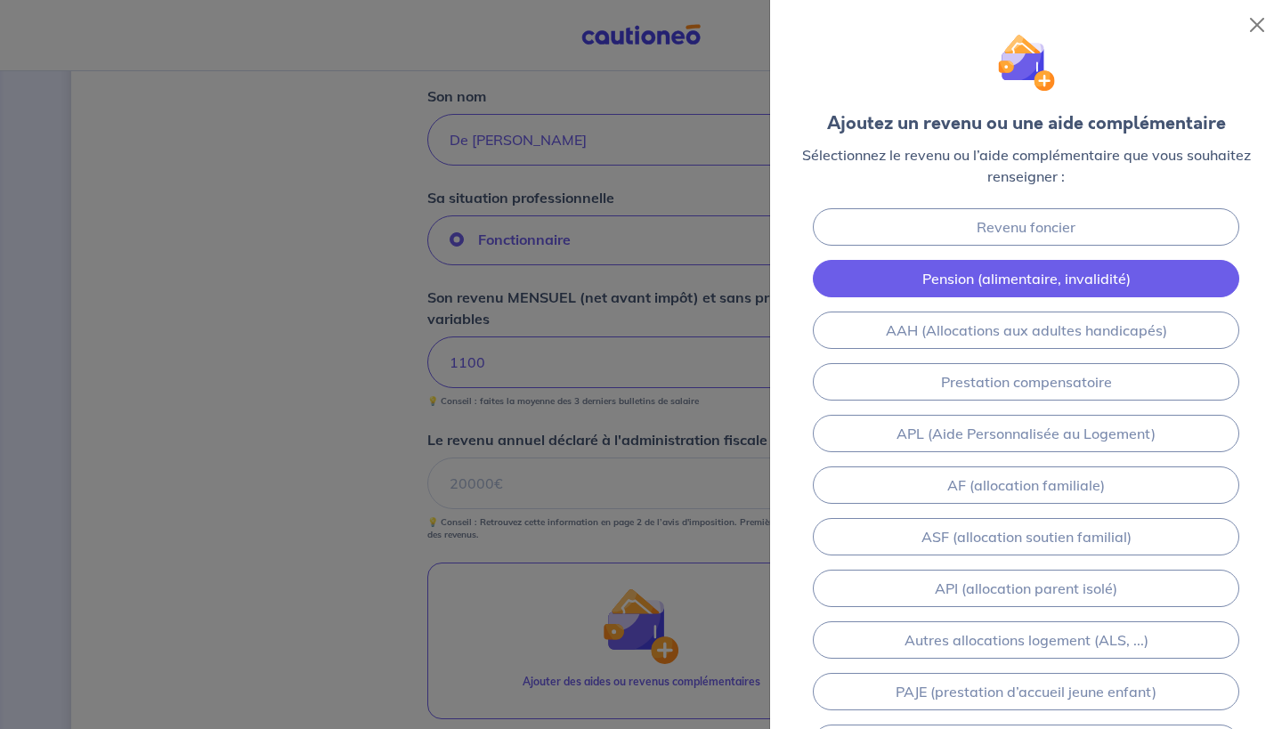
click at [1007, 277] on link "Pension (alimentaire, invalidité)" at bounding box center [1026, 278] width 426 height 37
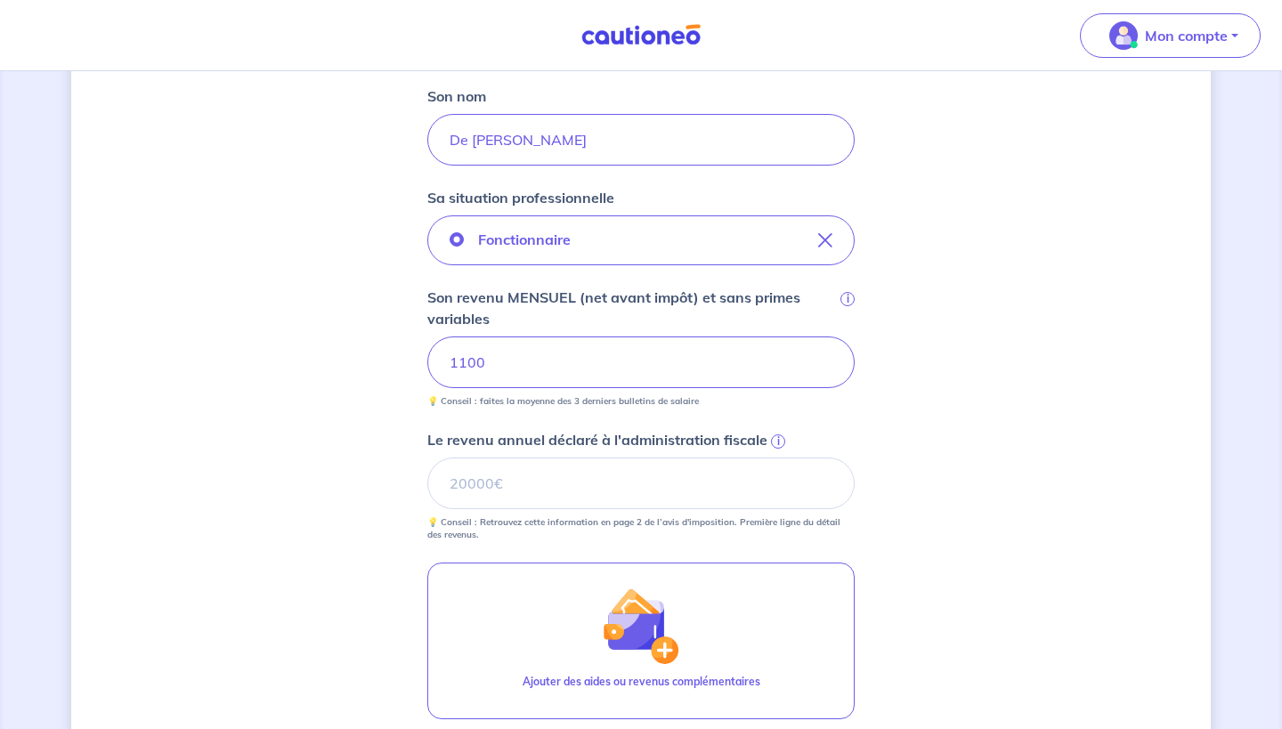
scroll to position [926, 0]
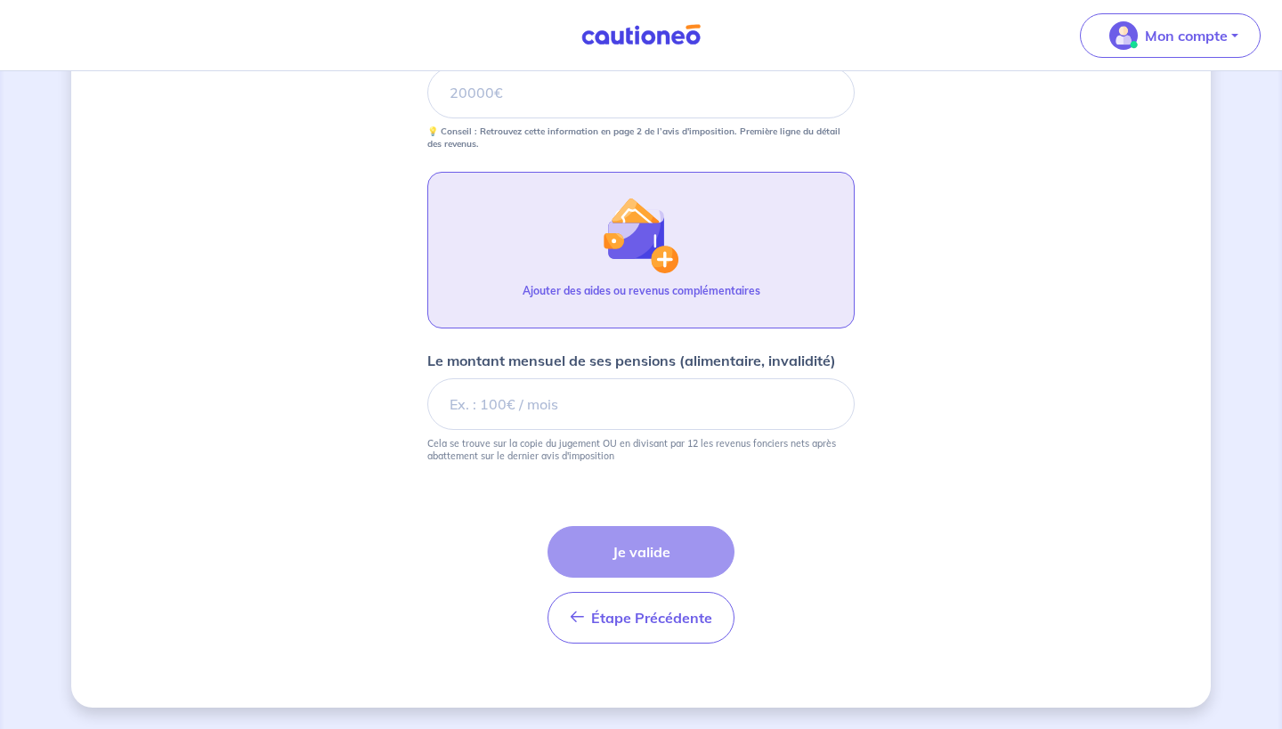
click at [752, 272] on button "Ajouter des aides ou revenus complémentaires" at bounding box center [640, 250] width 427 height 157
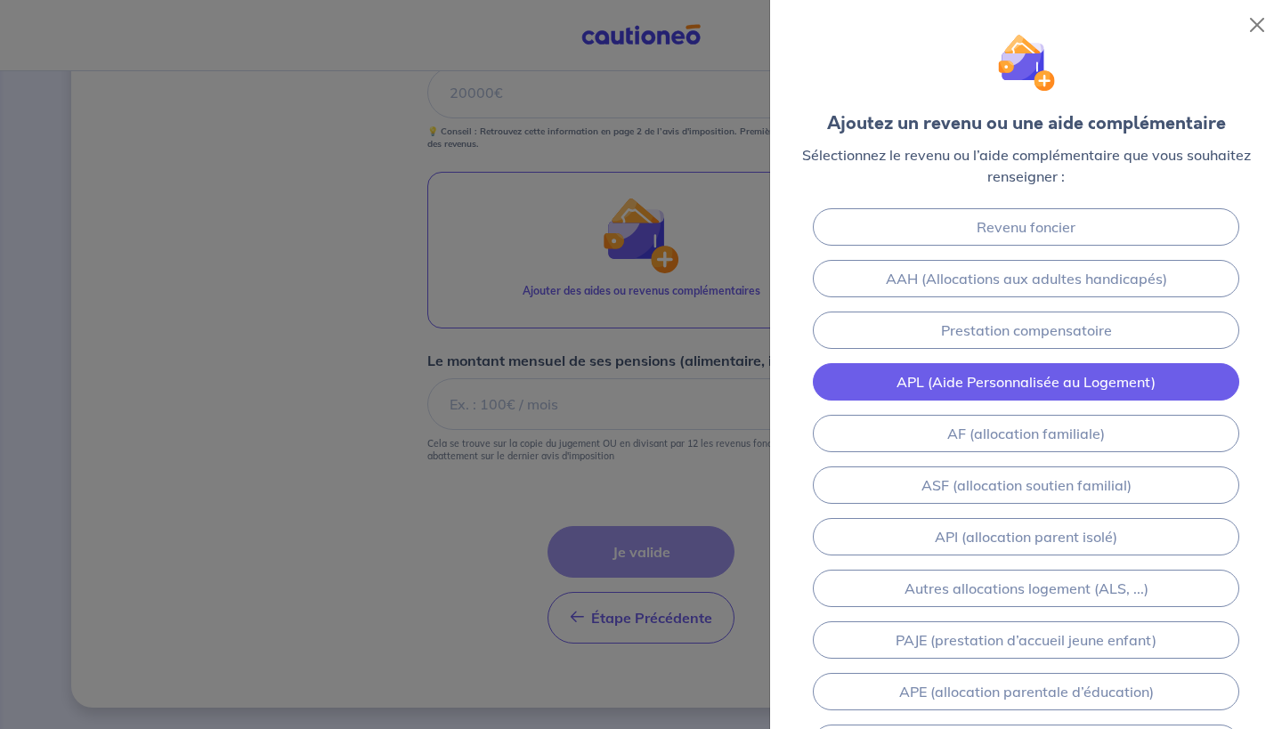
scroll to position [0, 0]
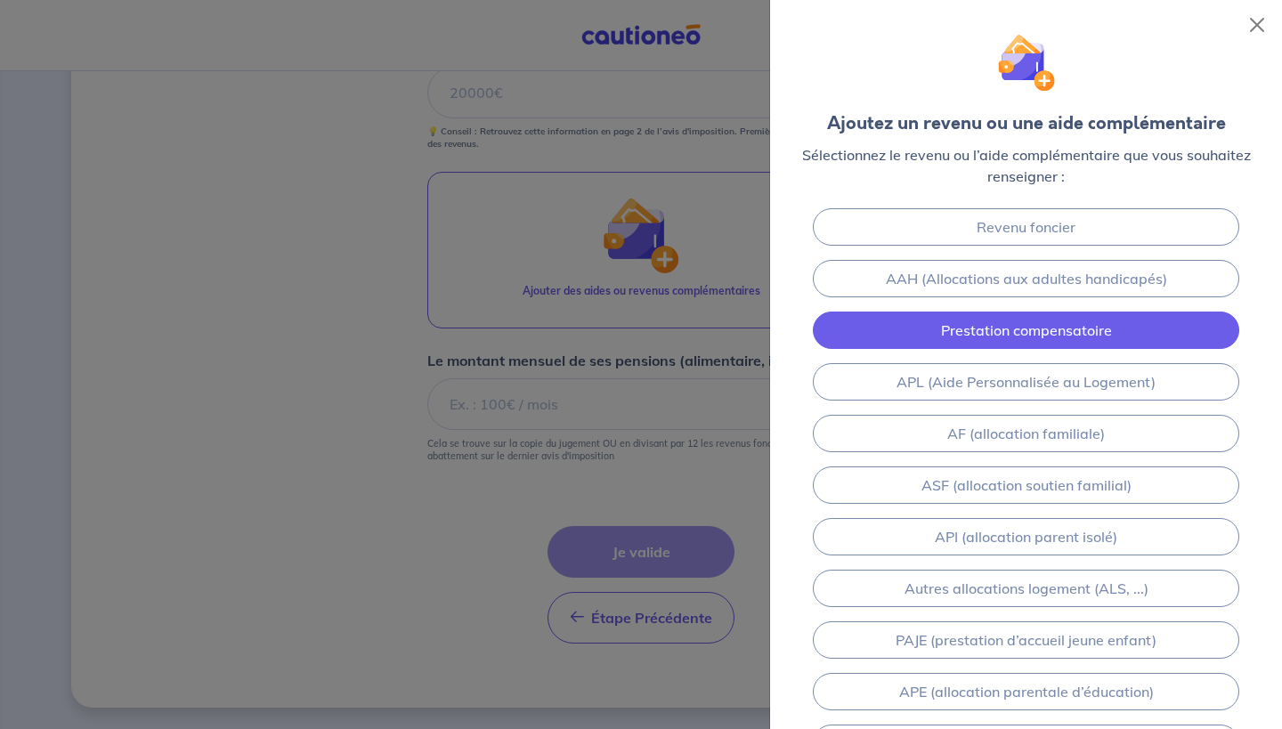
click at [1105, 333] on link "Prestation compensatoire" at bounding box center [1026, 329] width 426 height 37
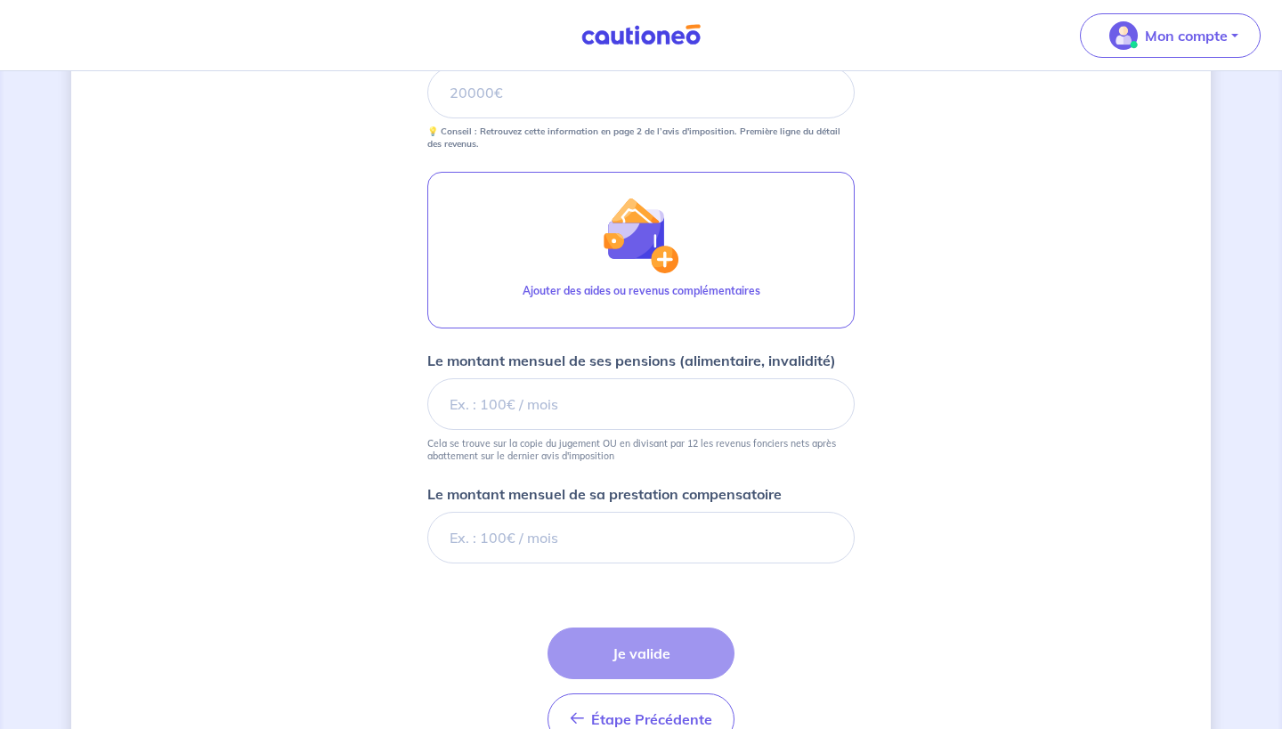
scroll to position [1028, 0]
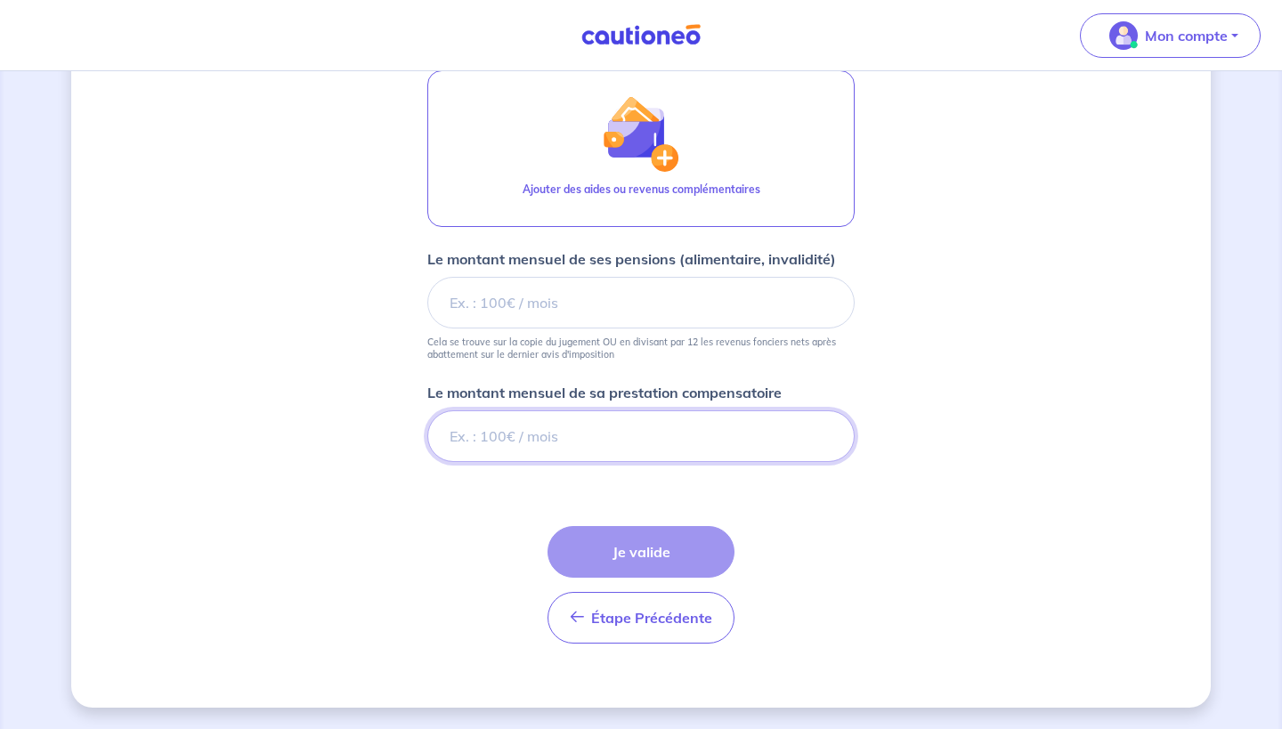
click at [632, 437] on input "Le montant mensuel de sa prestation compensatoire" at bounding box center [640, 436] width 427 height 52
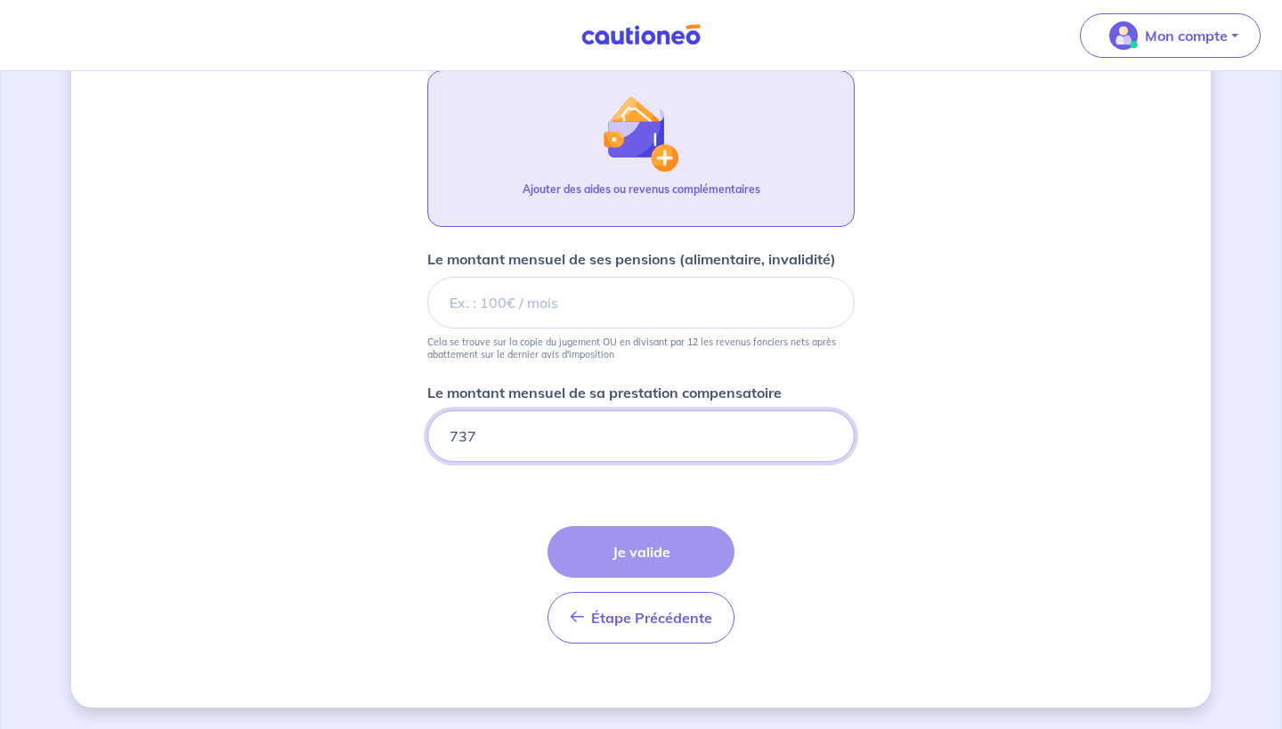
type input "737"
click at [734, 166] on button "Ajouter des aides ou revenus complémentaires" at bounding box center [640, 148] width 427 height 157
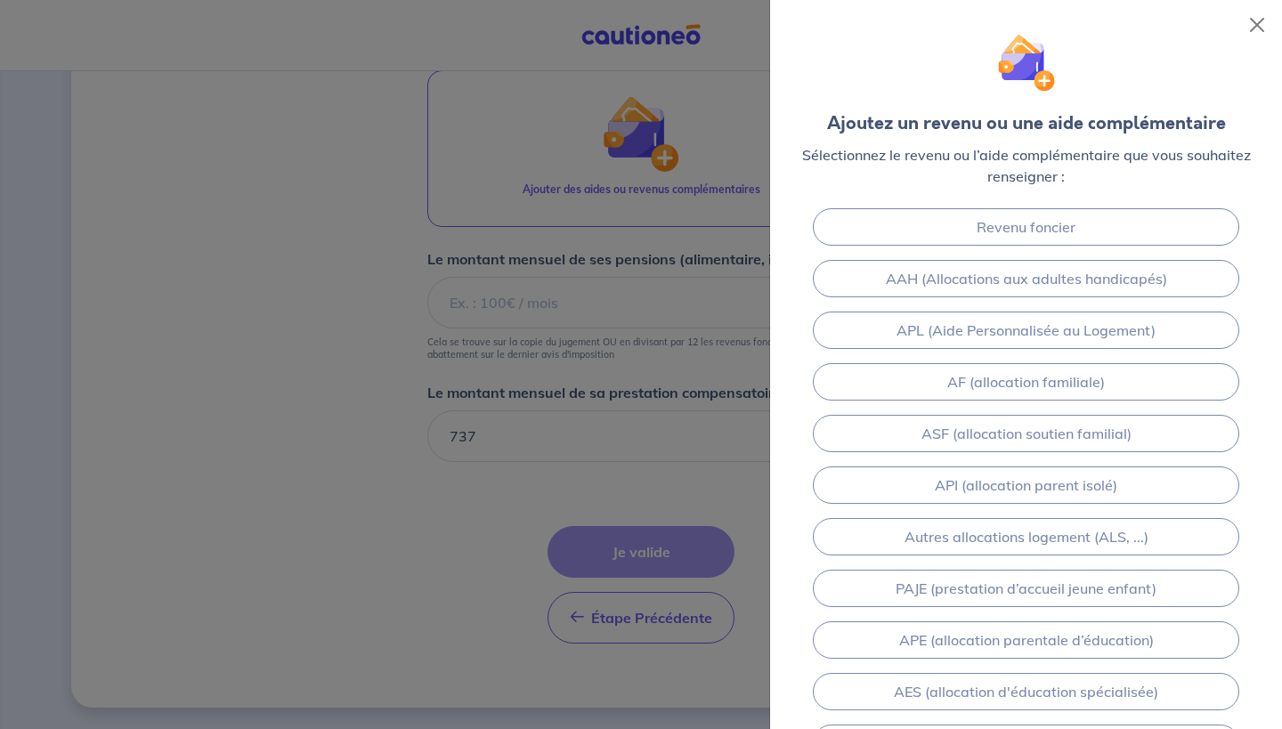
scroll to position [0, 0]
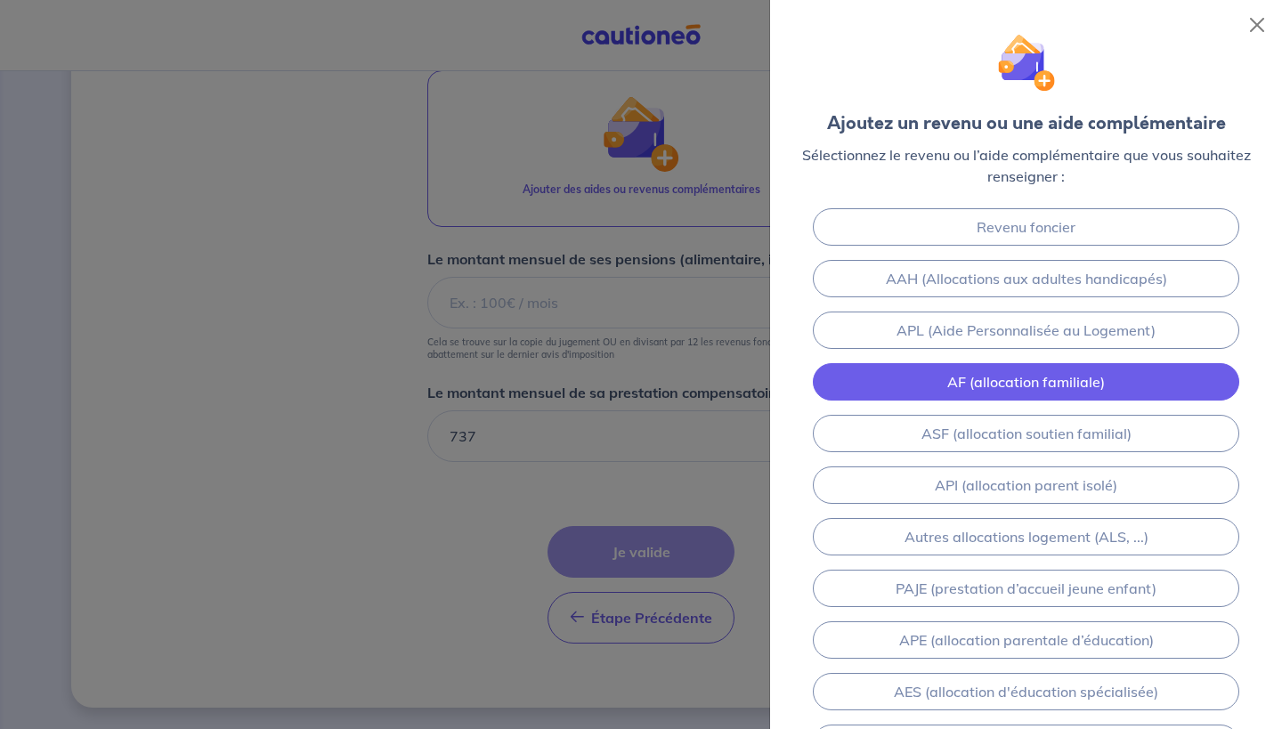
click at [1225, 384] on link "AF (allocation familiale)" at bounding box center [1026, 381] width 426 height 37
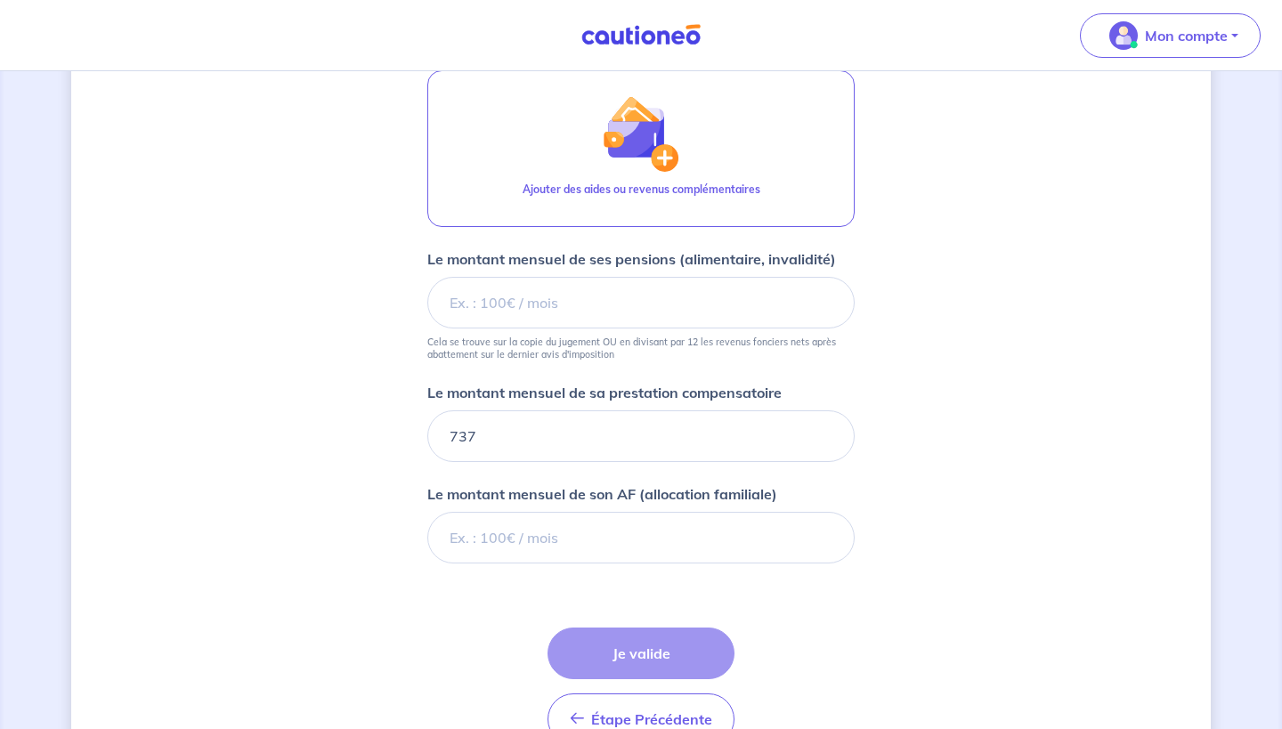
scroll to position [1129, 0]
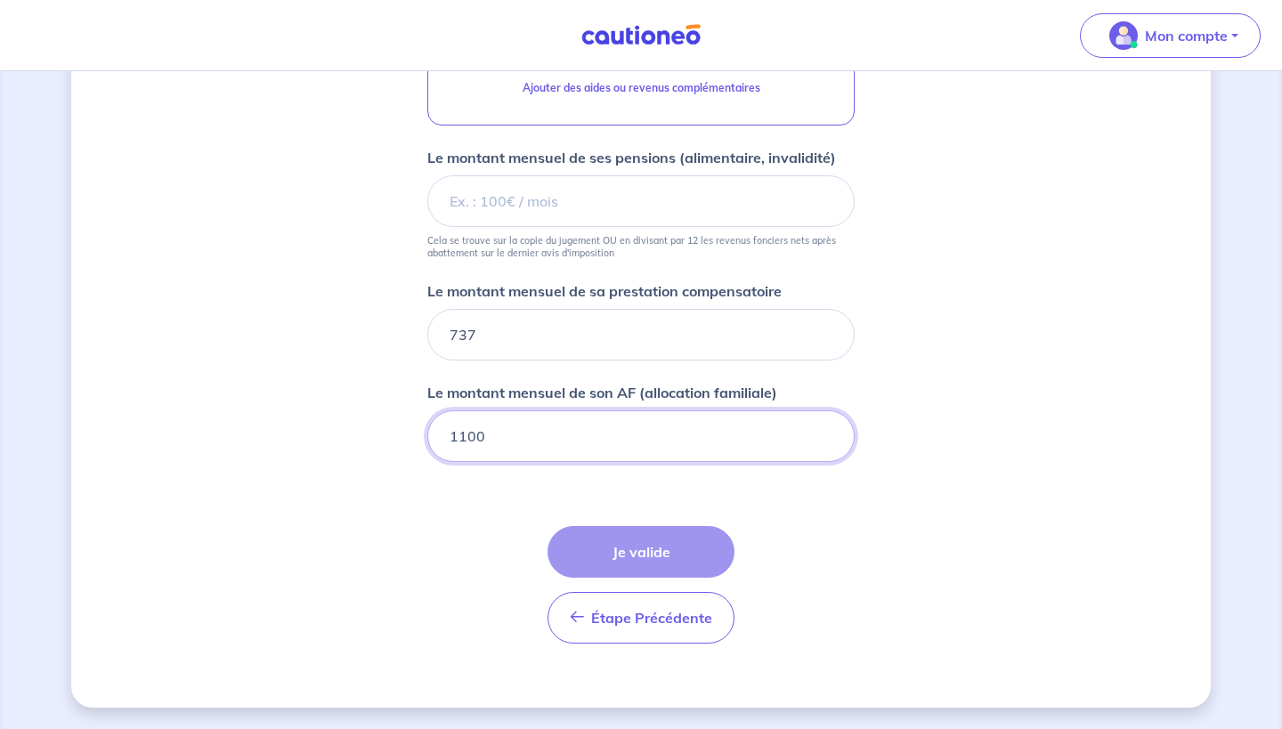
type input "1100"
click at [629, 549] on div "Étape Précédente Précédent Je valide Je valide" at bounding box center [640, 584] width 187 height 117
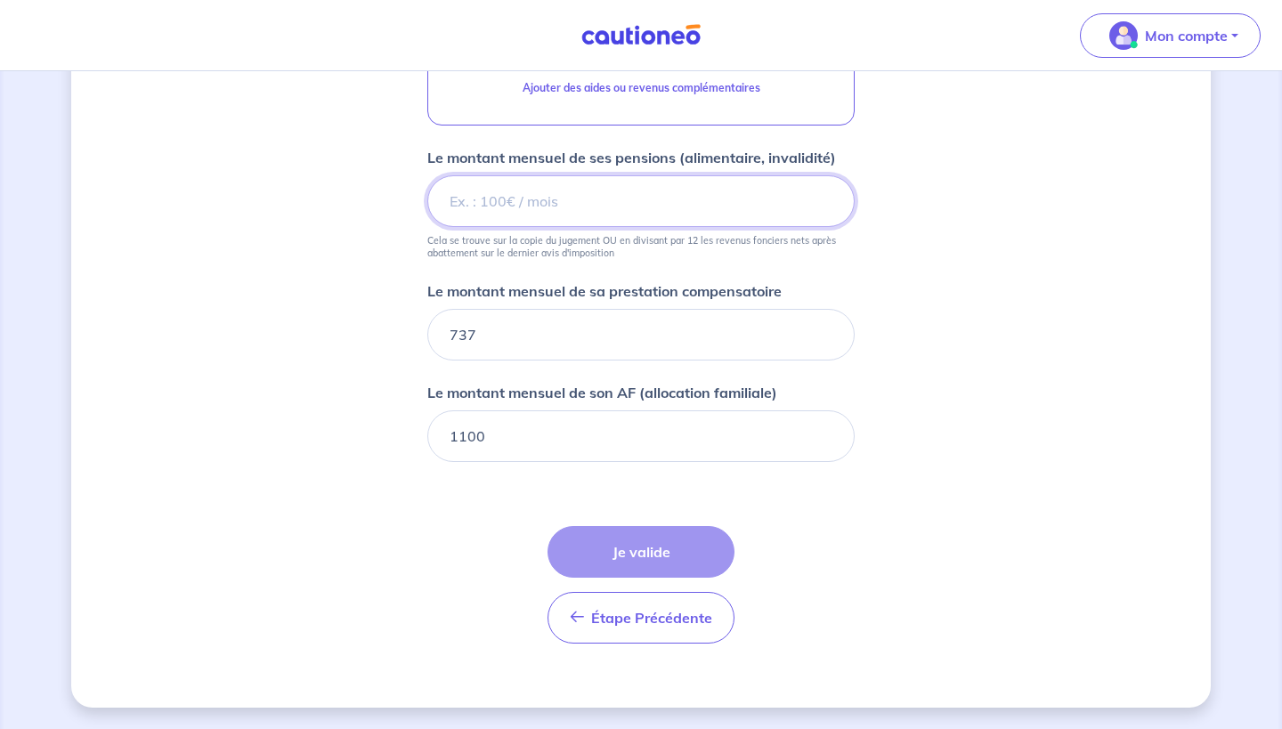
click at [653, 199] on input "Le montant mensuel de ses pensions (alimentaire, invalidité)" at bounding box center [640, 201] width 427 height 52
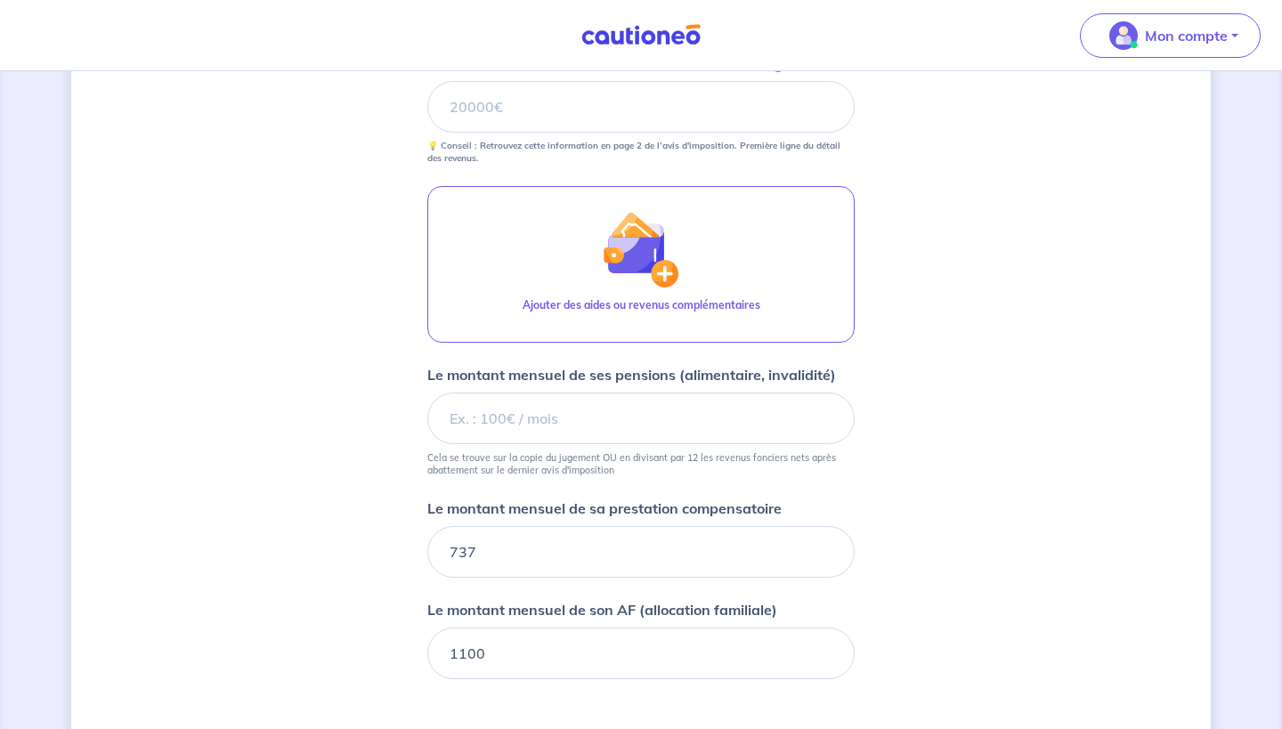
scroll to position [916, 0]
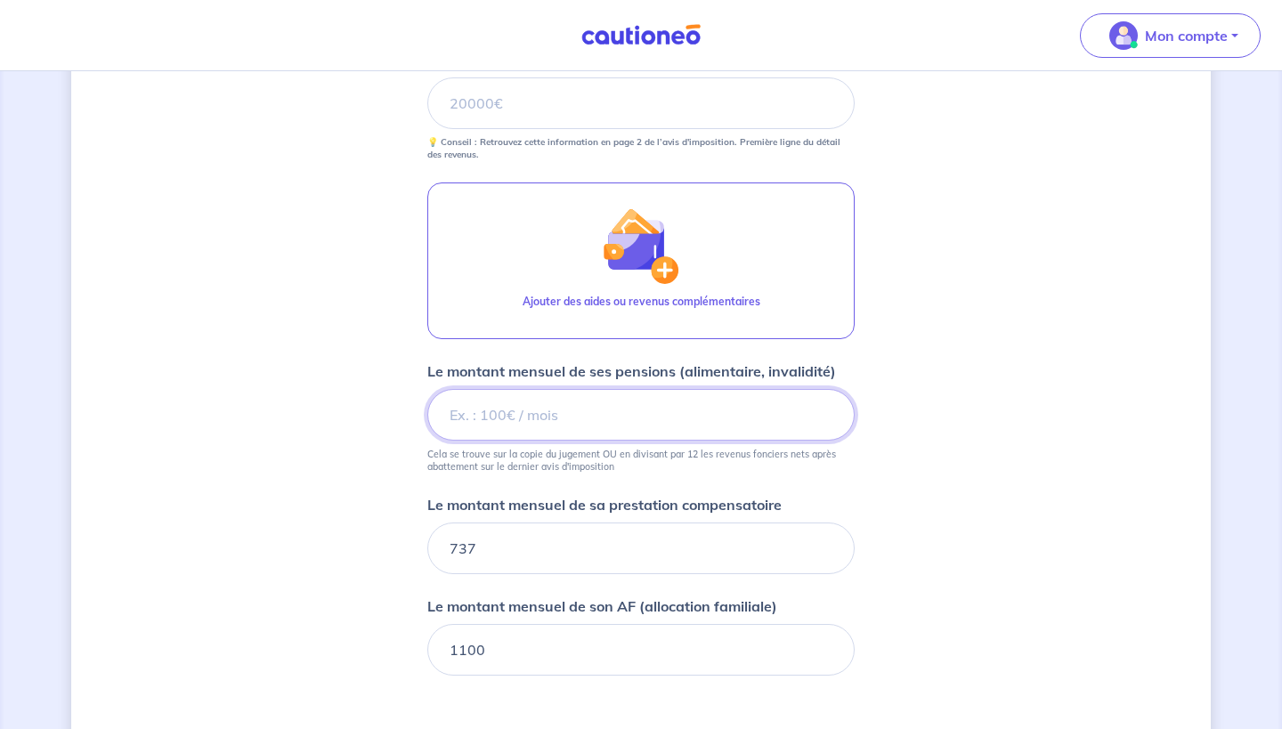
click at [557, 408] on input "Le montant mensuel de ses pensions (alimentaire, invalidité)" at bounding box center [640, 415] width 427 height 52
type input "0"
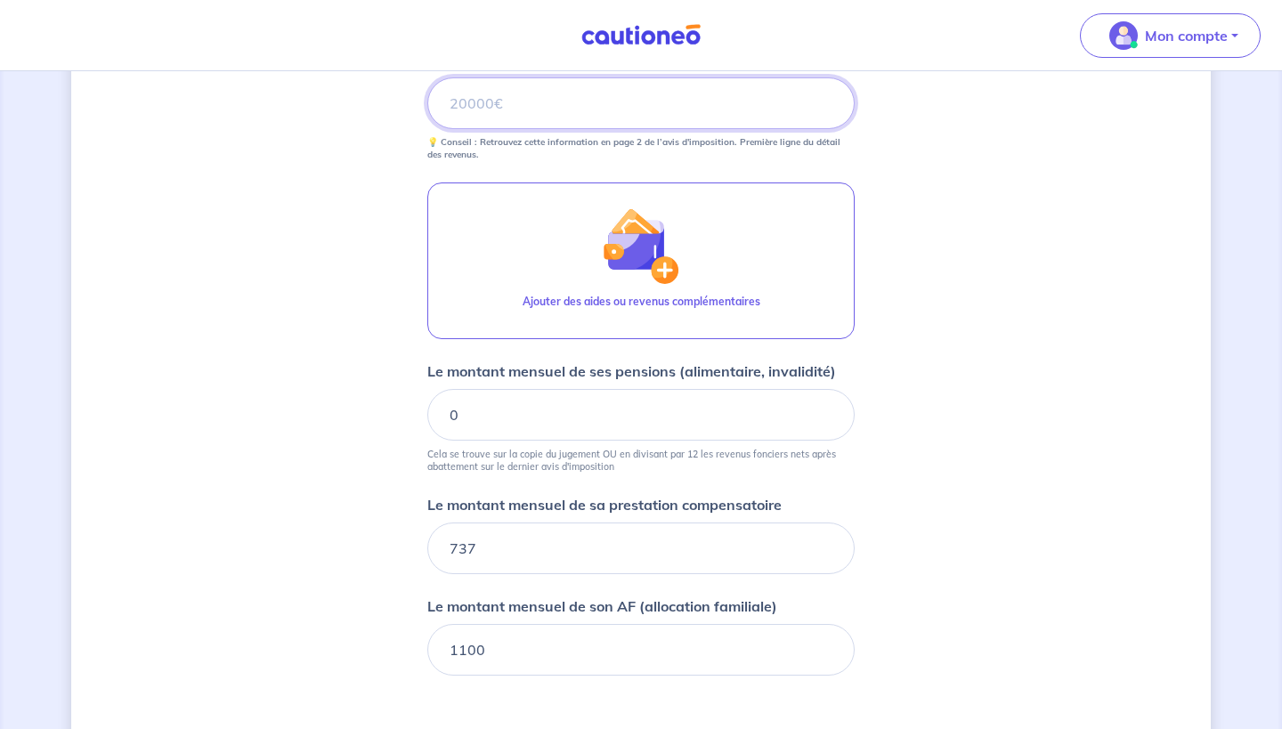
click at [633, 113] on input "Le revenu annuel déclaré à l'administration fiscale i" at bounding box center [640, 103] width 427 height 52
click at [368, 211] on div "Concernant les garants de : [PERSON_NAME] Votre locataire est étudiant, nous al…" at bounding box center [640, 49] width 1139 height 1744
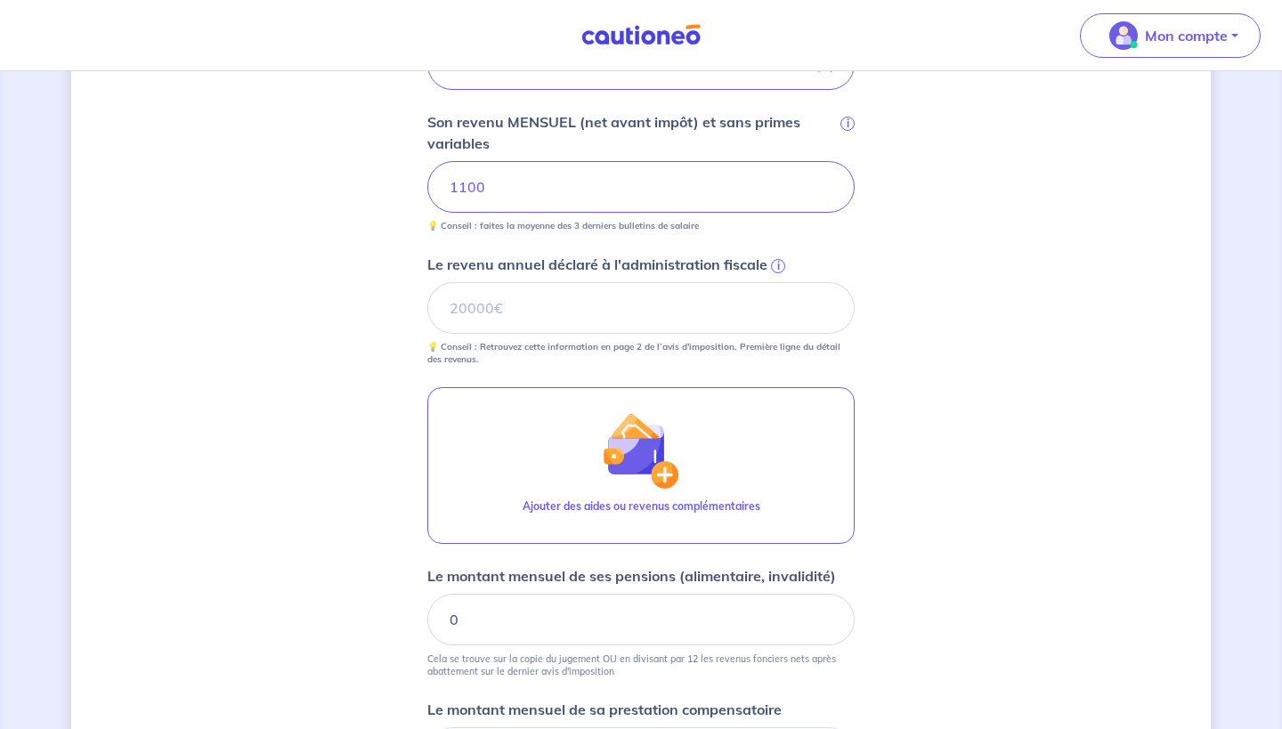
scroll to position [709, 0]
click at [500, 270] on p "Le revenu annuel déclaré à l'administration fiscale" at bounding box center [597, 265] width 340 height 21
click at [500, 284] on input "Le revenu annuel déclaré à l'administration fiscale i" at bounding box center [640, 310] width 427 height 52
click at [500, 270] on p "Le revenu annuel déclaré à l'administration fiscale" at bounding box center [597, 265] width 340 height 21
click at [500, 284] on input "Le revenu annuel déclaré à l'administration fiscale i" at bounding box center [640, 310] width 427 height 52
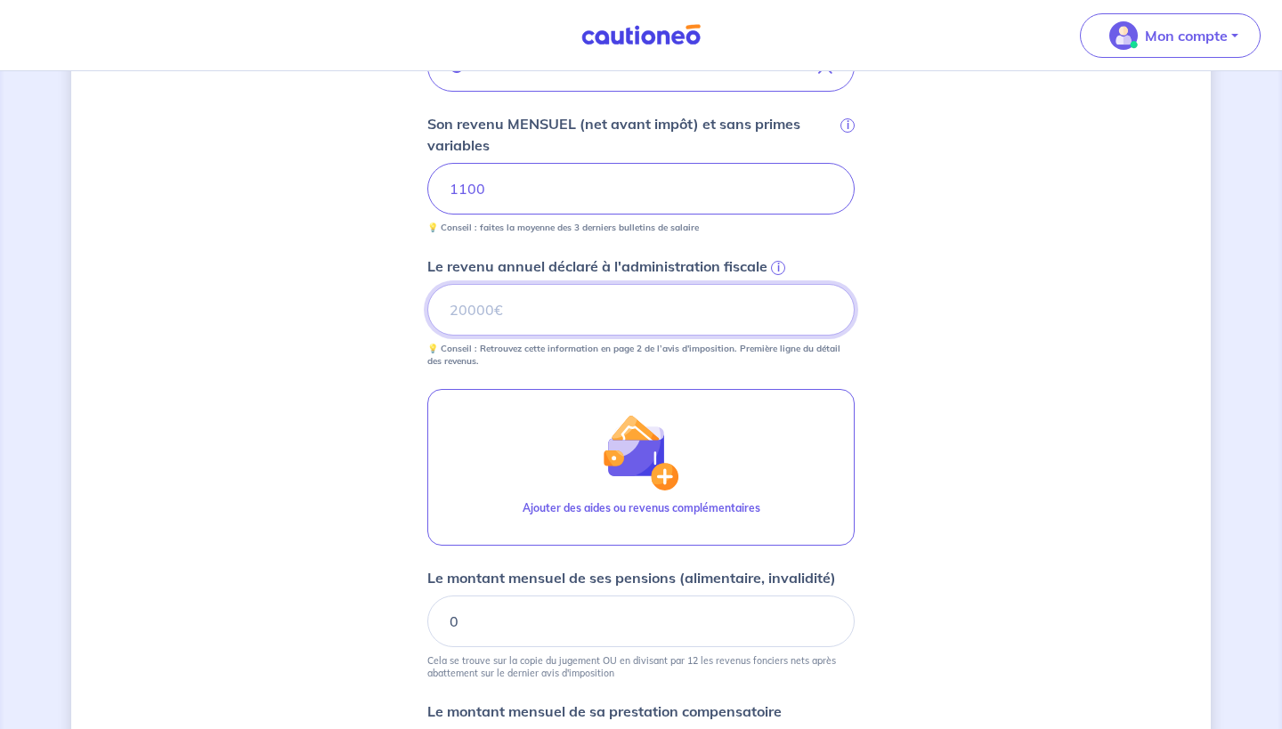
click at [543, 295] on input "Le revenu annuel déclaré à l'administration fiscale i" at bounding box center [640, 310] width 427 height 52
click at [588, 308] on input "Le revenu annuel déclaré à l'administration fiscale i" at bounding box center [640, 310] width 427 height 52
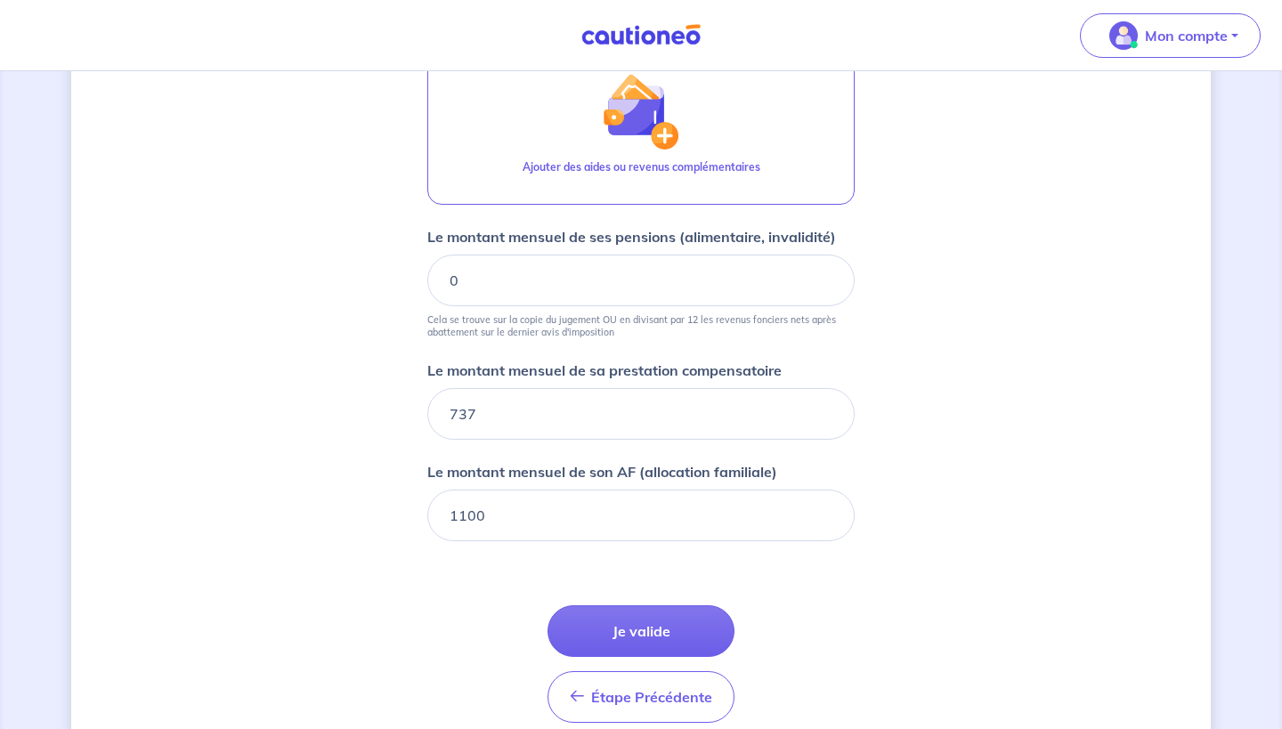
scroll to position [1054, 0]
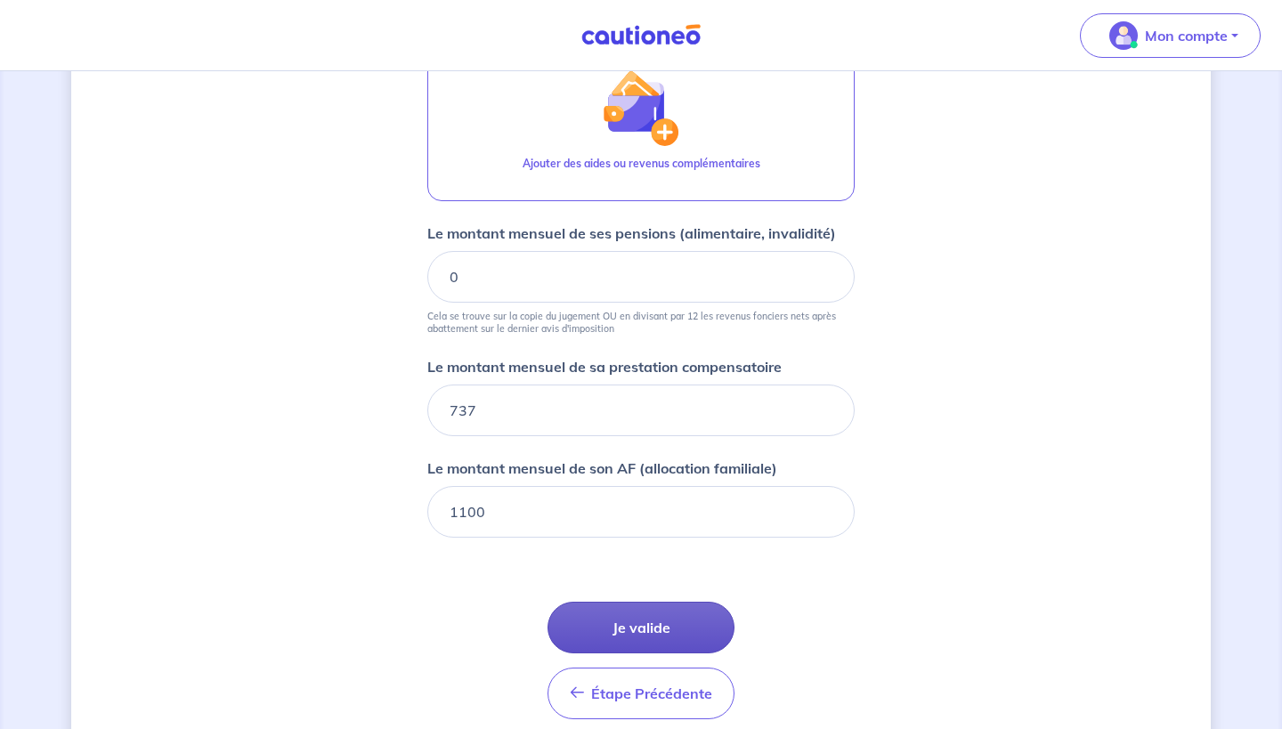
type input "37252"
click at [699, 631] on button "Je valide" at bounding box center [640, 628] width 187 height 52
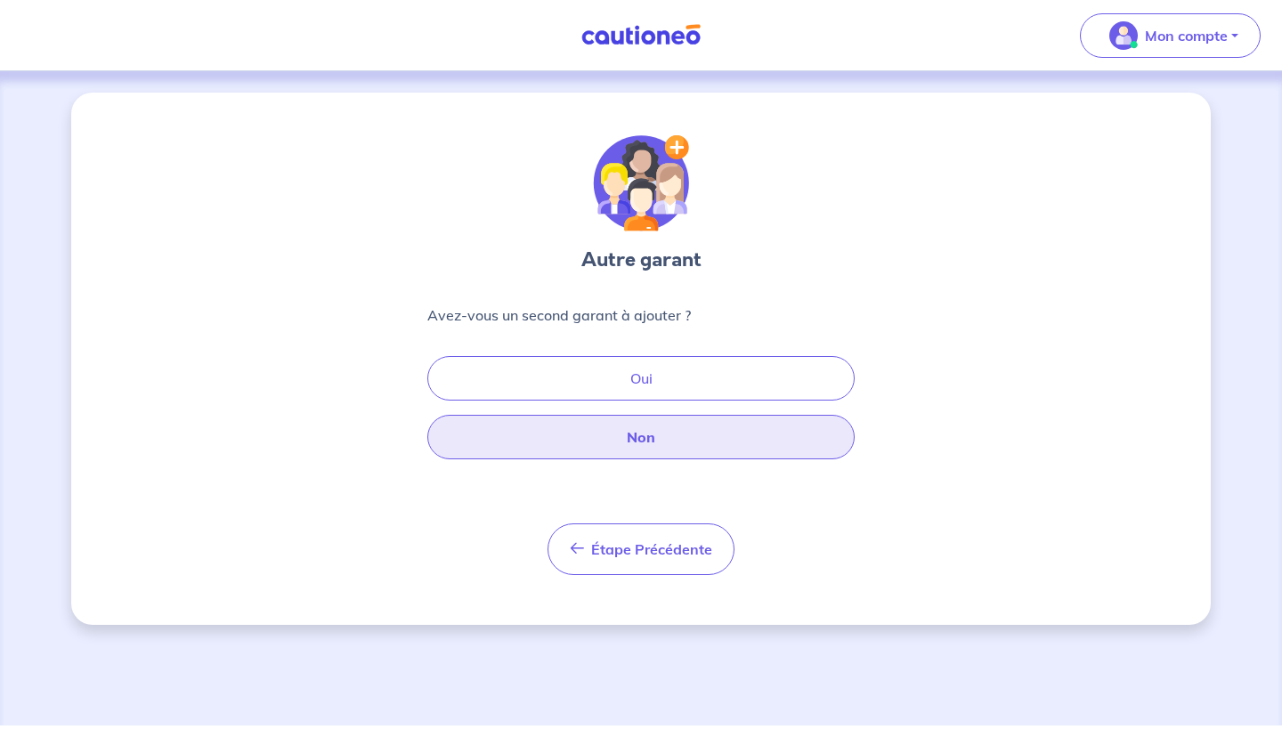
click at [705, 450] on button "Non" at bounding box center [640, 437] width 427 height 44
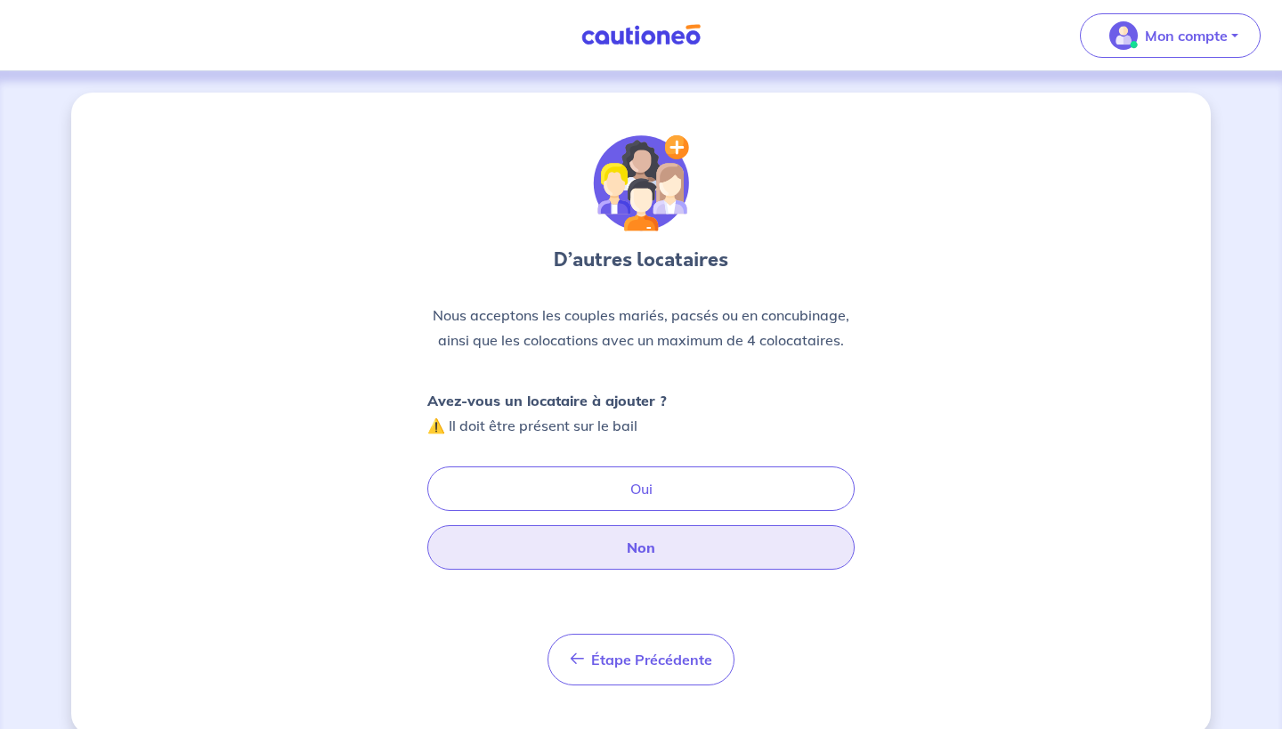
click at [616, 556] on button "Non" at bounding box center [640, 547] width 427 height 44
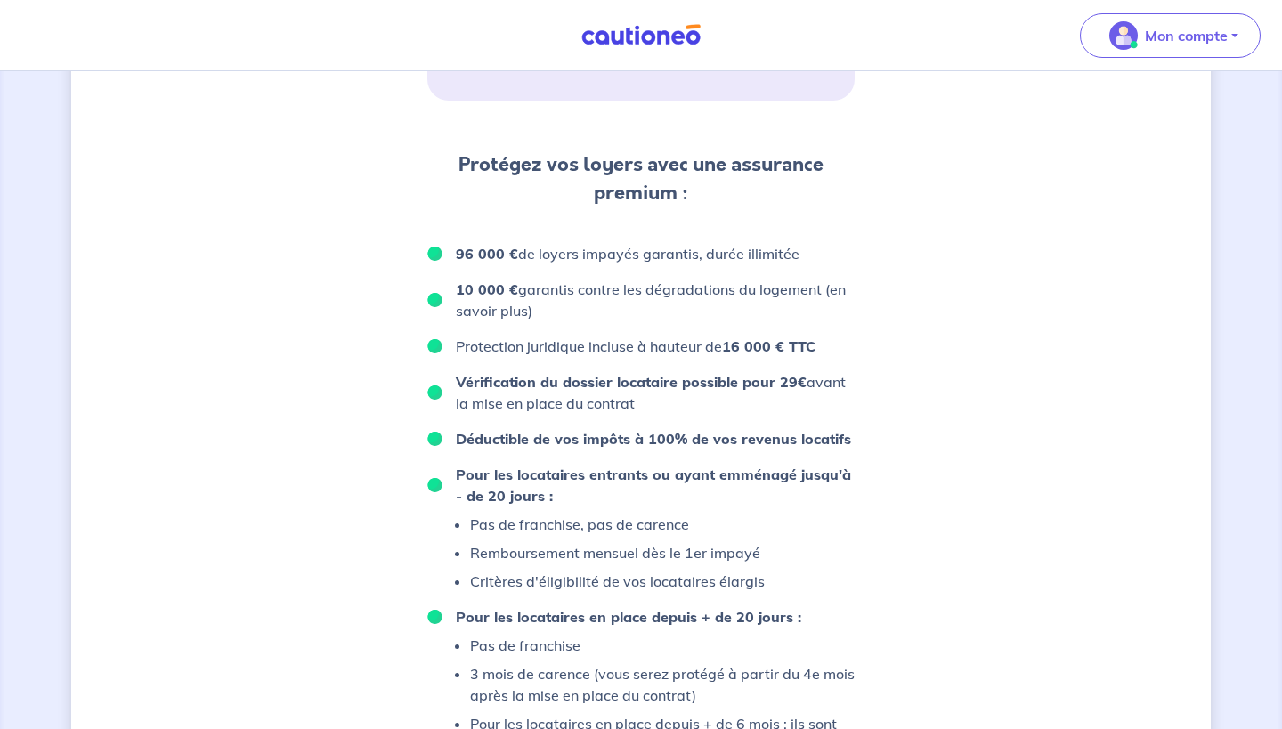
scroll to position [886, 0]
drag, startPoint x: 465, startPoint y: 273, endPoint x: 683, endPoint y: 269, distance: 217.2
click at [683, 263] on p "96 000 € de loyers impayés garantis, durée illimitée" at bounding box center [628, 252] width 344 height 21
click at [714, 263] on p "96 000 € de loyers impayés garantis, durée illimitée" at bounding box center [628, 252] width 344 height 21
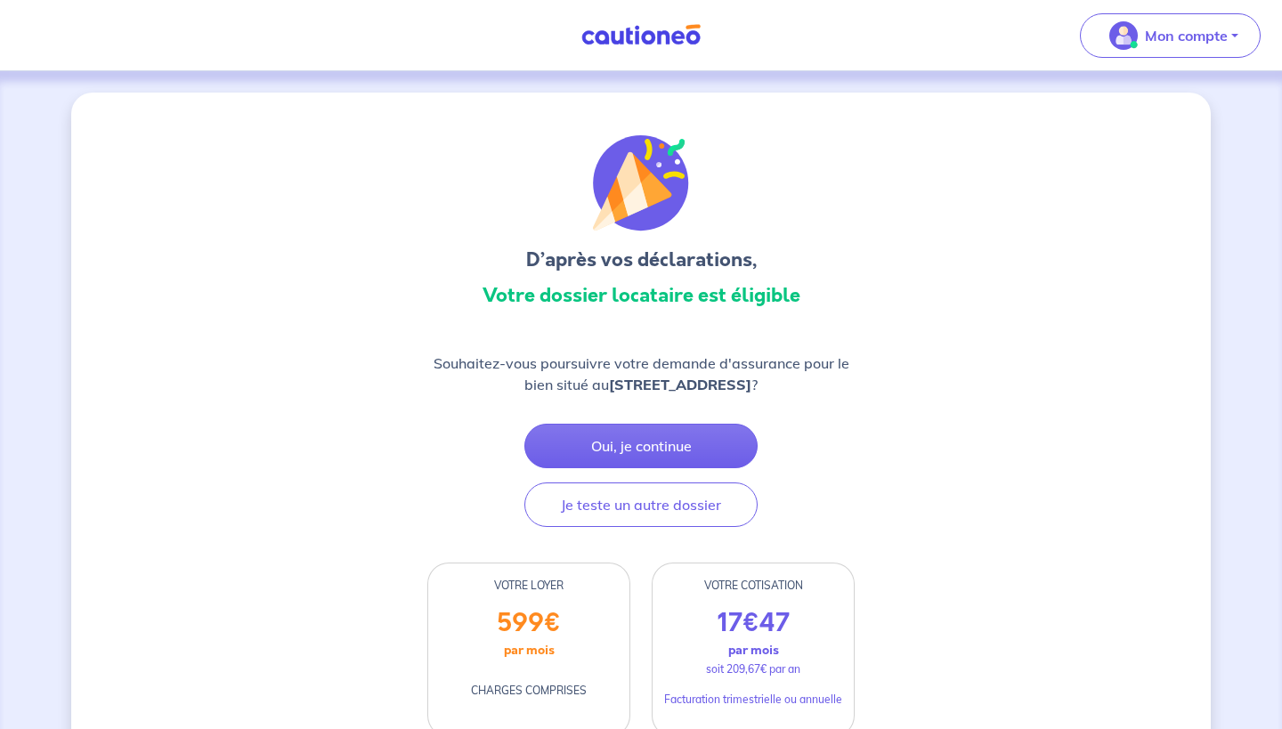
scroll to position [0, 0]
